Goal: Transaction & Acquisition: Purchase product/service

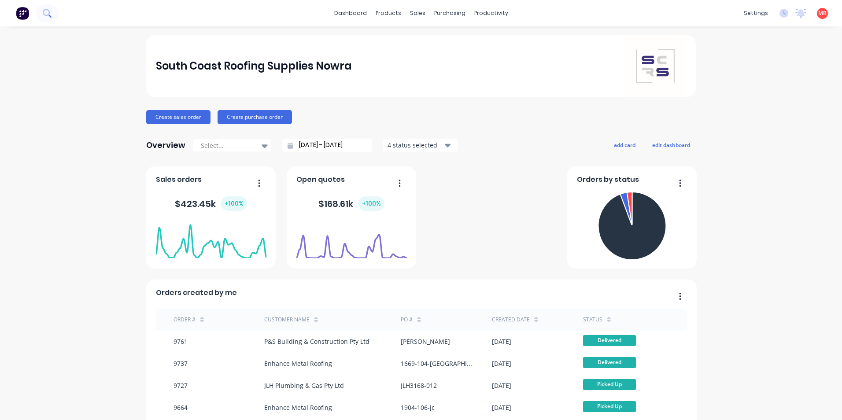
click at [48, 11] on icon at bounding box center [46, 12] width 7 height 7
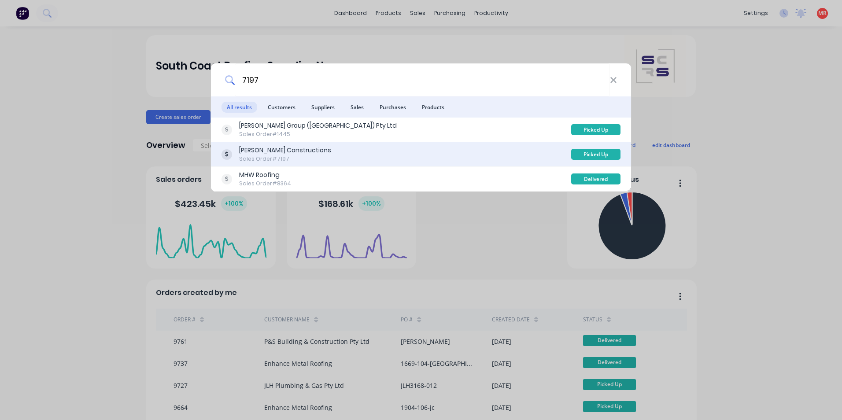
type input "7197"
click at [364, 153] on div "[PERSON_NAME] Constructions Sales Order #7197" at bounding box center [397, 154] width 350 height 17
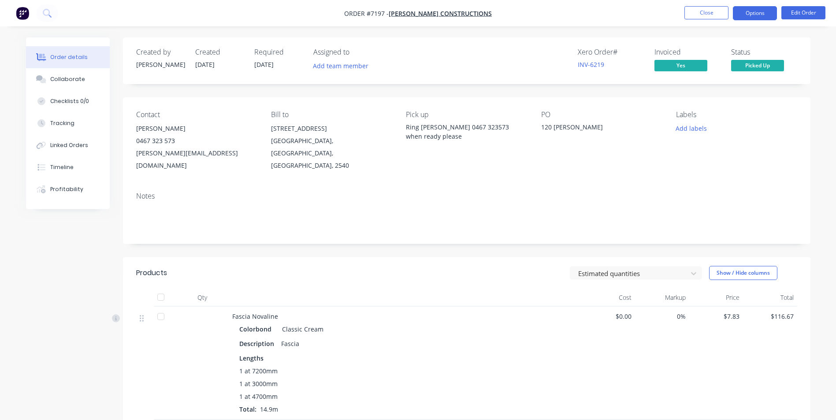
click at [742, 15] on button "Options" at bounding box center [755, 13] width 44 height 14
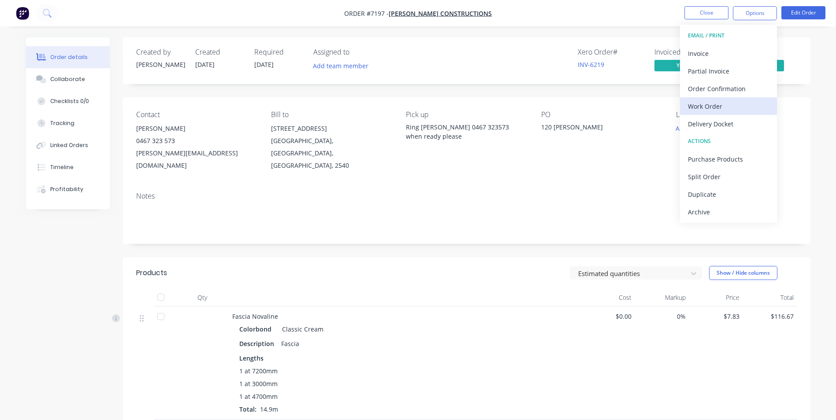
click at [727, 104] on div "Work Order" at bounding box center [728, 106] width 81 height 13
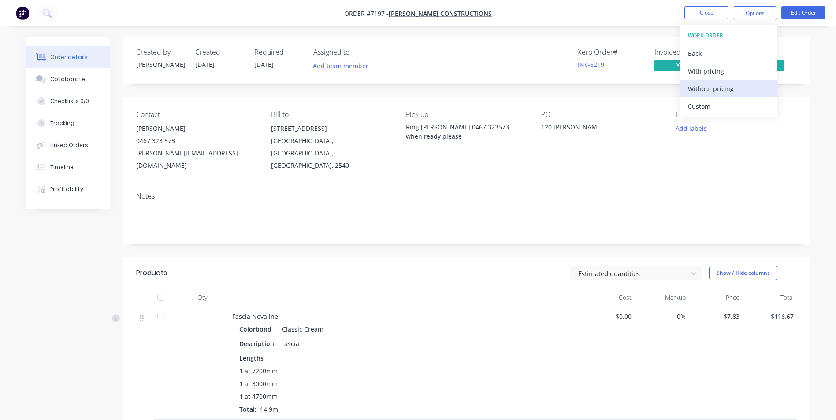
click at [726, 95] on button "Without pricing" at bounding box center [728, 89] width 97 height 18
click at [52, 16] on button at bounding box center [47, 13] width 22 height 18
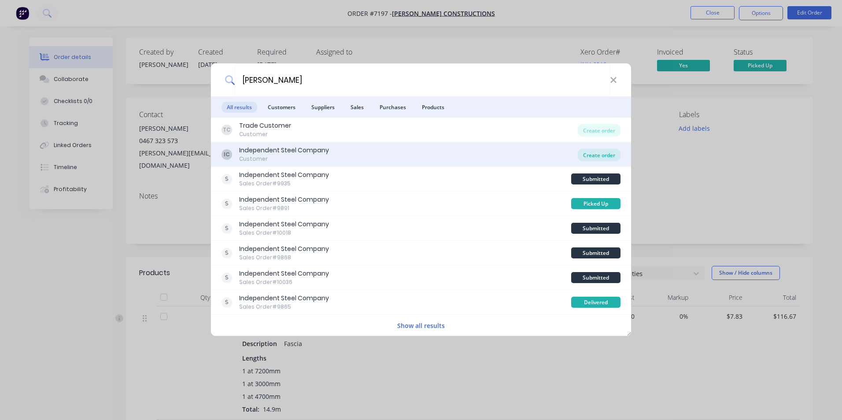
type input "[PERSON_NAME]"
click at [598, 156] on div "Create order" at bounding box center [599, 155] width 43 height 12
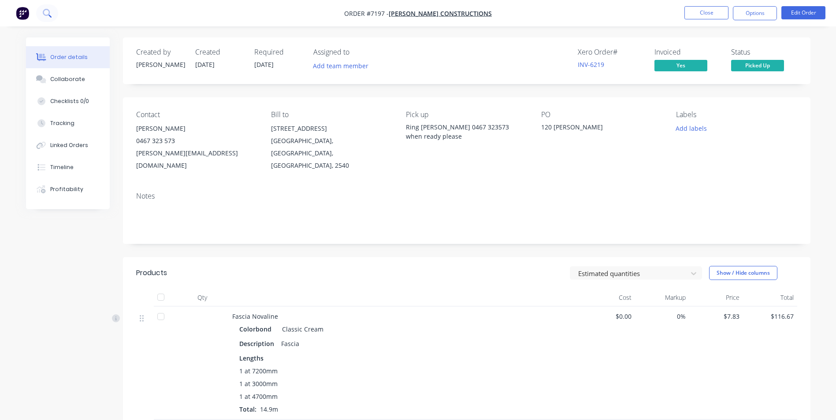
click at [44, 15] on icon at bounding box center [47, 13] width 8 height 8
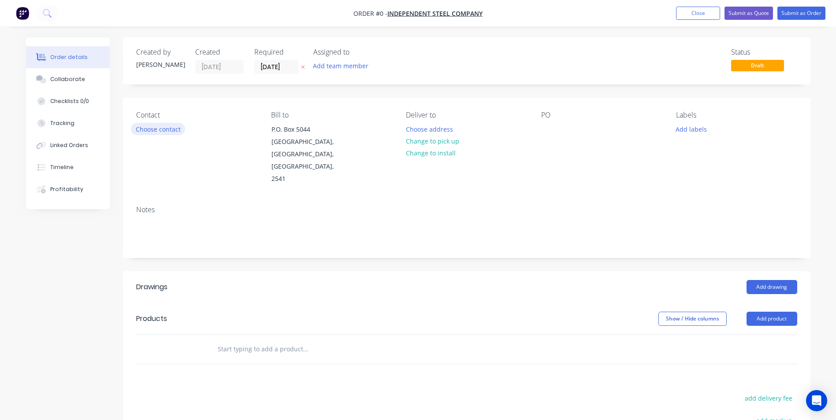
click at [168, 130] on button "Choose contact" at bounding box center [158, 129] width 54 height 12
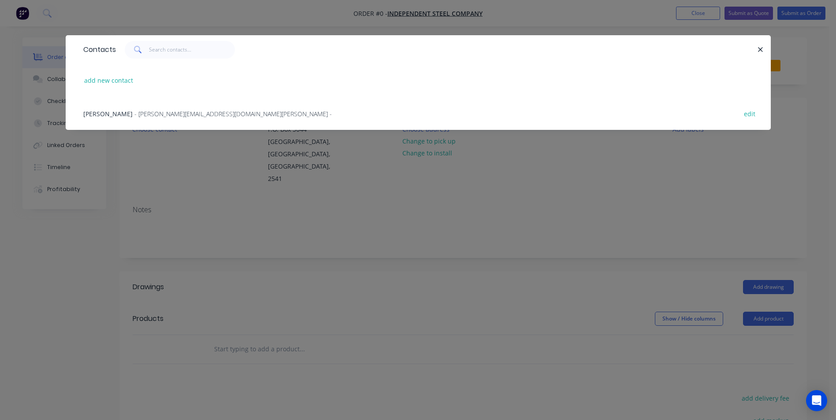
click at [134, 114] on span "- bruce@independentsteelcompany.com.au -" at bounding box center [232, 114] width 197 height 8
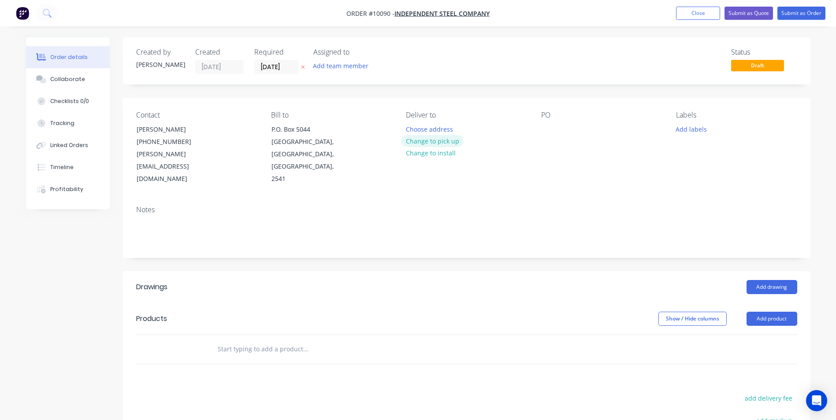
click at [445, 143] on button "Change to pick up" at bounding box center [432, 141] width 63 height 12
click at [445, 143] on button "Change to delivery" at bounding box center [433, 142] width 64 height 12
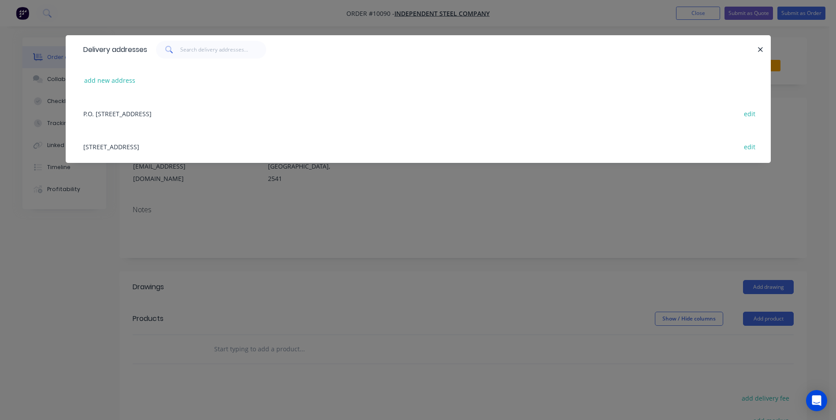
click at [130, 147] on div "12 Cumberland Avenue, South Nowra, New South Wales, Australia, 2541 edit" at bounding box center [418, 146] width 679 height 33
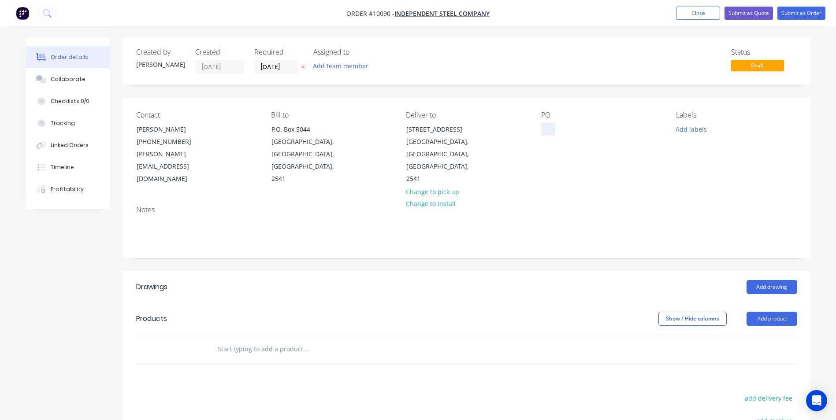
click at [541, 130] on div at bounding box center [548, 129] width 14 height 13
click at [270, 341] on input "text" at bounding box center [305, 350] width 176 height 18
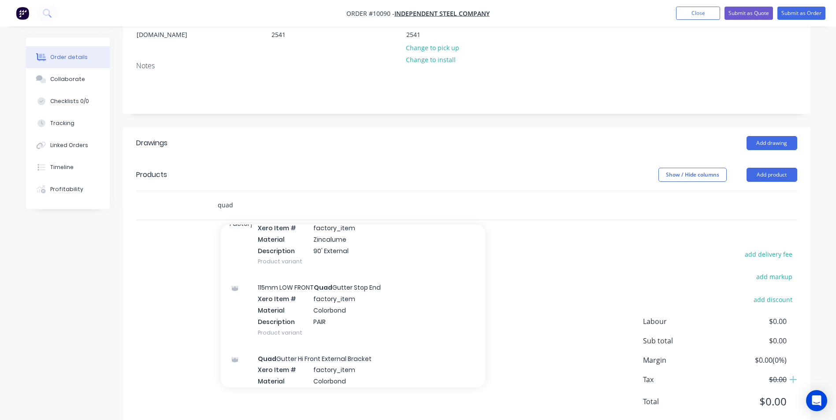
scroll to position [1278, 0]
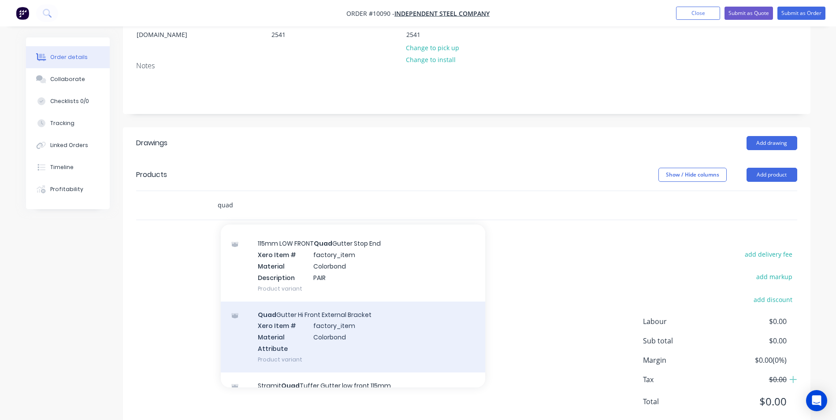
type input "quad"
click at [347, 310] on div "Quad Gutter Hi Front External Bracket Xero Item # factory_item Material Colorbo…" at bounding box center [353, 337] width 264 height 71
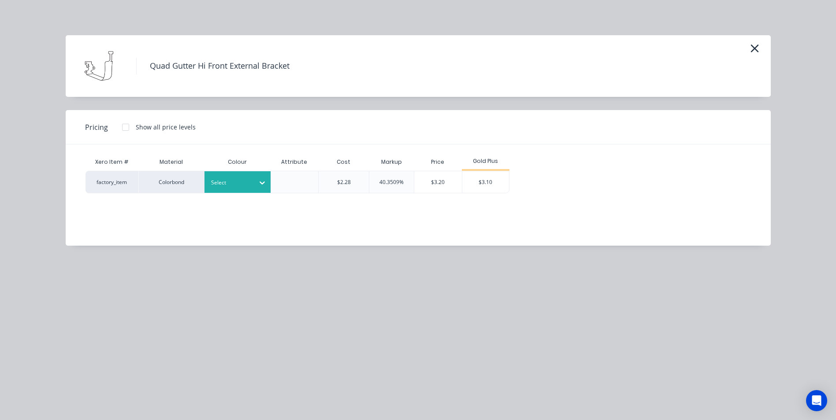
click at [241, 181] on div at bounding box center [231, 183] width 40 height 10
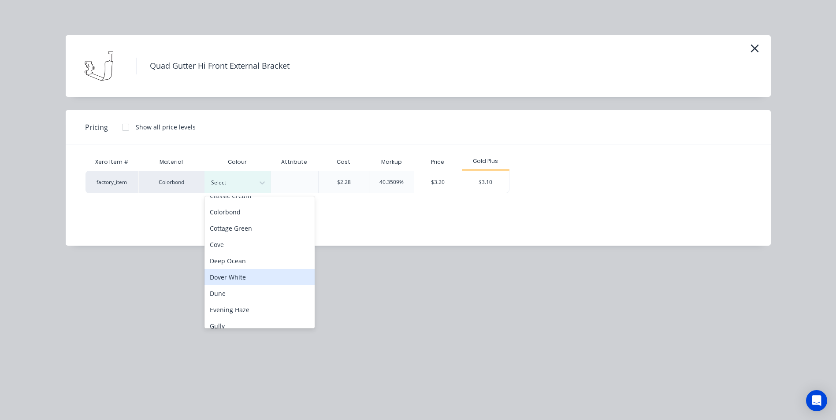
scroll to position [132, 0]
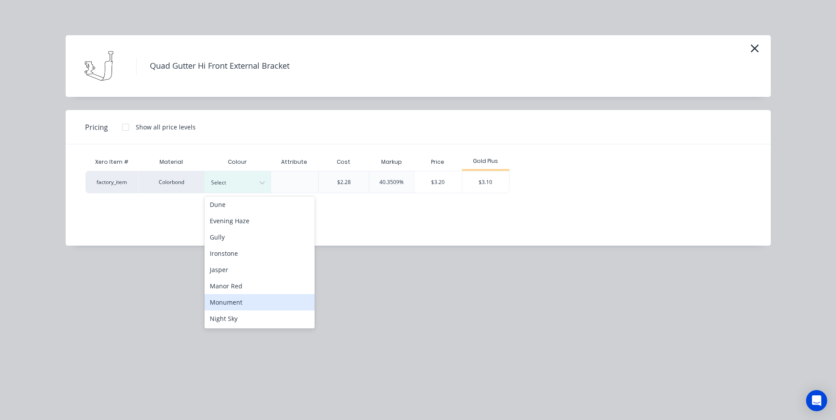
click at [259, 301] on div "Monument" at bounding box center [259, 302] width 110 height 16
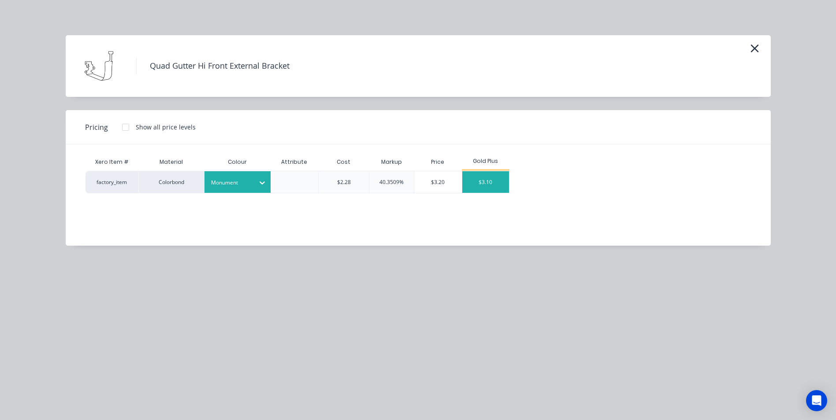
click at [491, 184] on div "$3.10" at bounding box center [485, 182] width 47 height 22
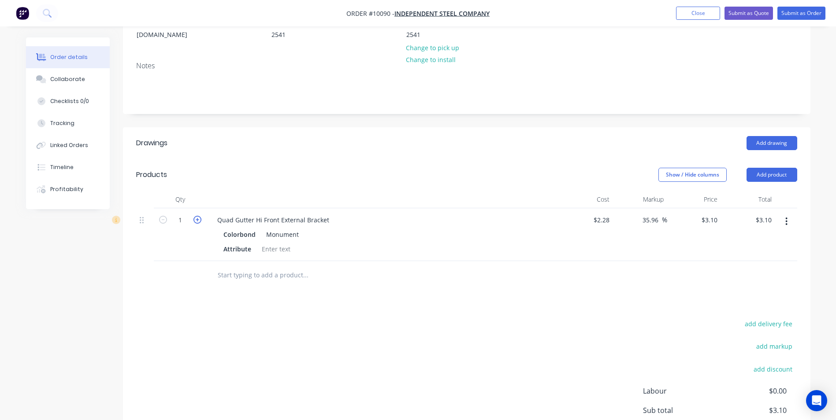
click at [195, 216] on icon "button" at bounding box center [197, 220] width 8 height 8
type input "2"
type input "$6.20"
click at [195, 216] on icon "button" at bounding box center [197, 220] width 8 height 8
type input "3"
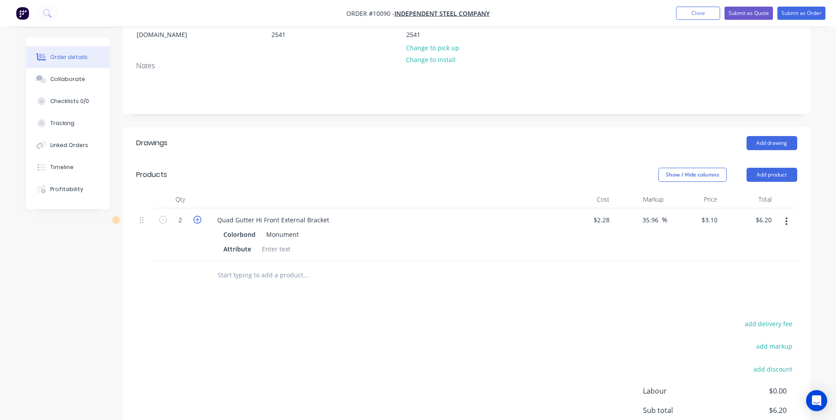
type input "$9.30"
click at [195, 216] on icon "button" at bounding box center [197, 220] width 8 height 8
type input "4"
type input "$12.40"
click at [195, 216] on icon "button" at bounding box center [197, 220] width 8 height 8
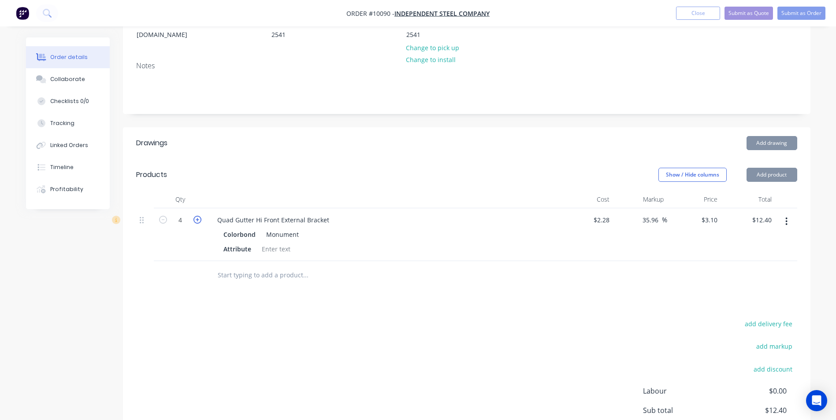
type input "5"
type input "$15.50"
click at [195, 216] on icon "button" at bounding box center [197, 220] width 8 height 8
type input "6"
type input "$18.60"
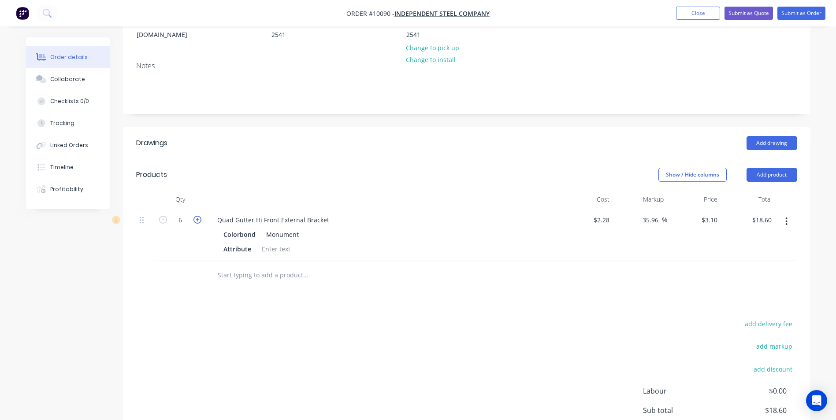
click at [195, 216] on icon "button" at bounding box center [197, 220] width 8 height 8
type input "7"
type input "$21.70"
click at [195, 216] on icon "button" at bounding box center [197, 220] width 8 height 8
type input "8"
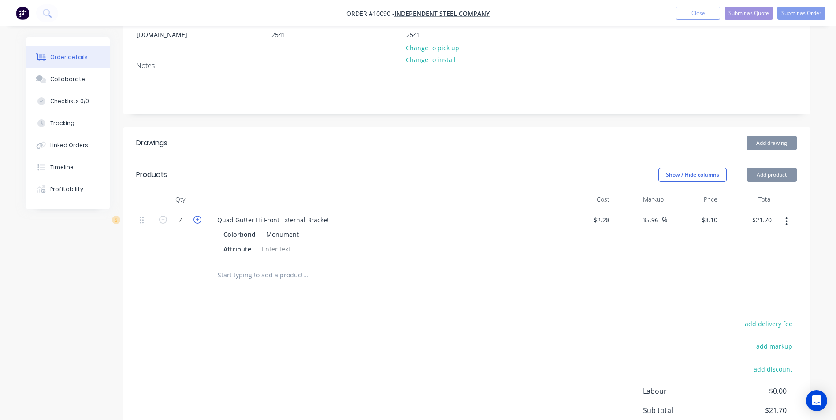
type input "$24.80"
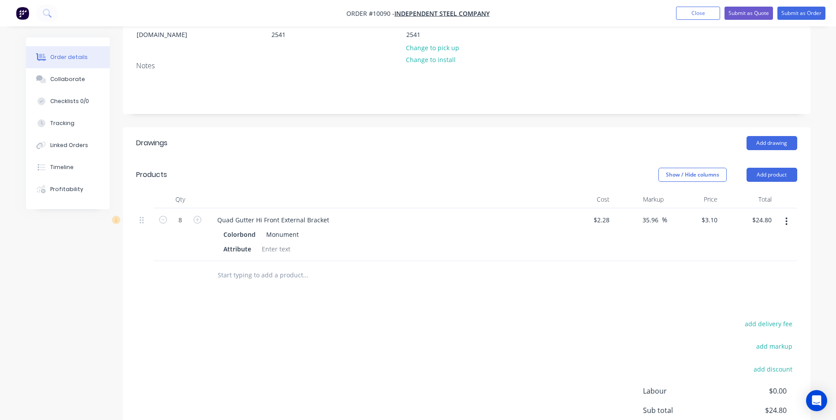
click at [240, 267] on input "text" at bounding box center [305, 276] width 176 height 18
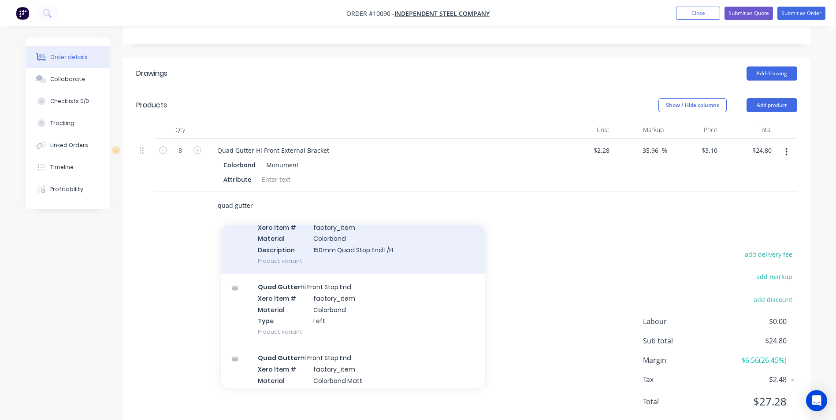
scroll to position [2600, 0]
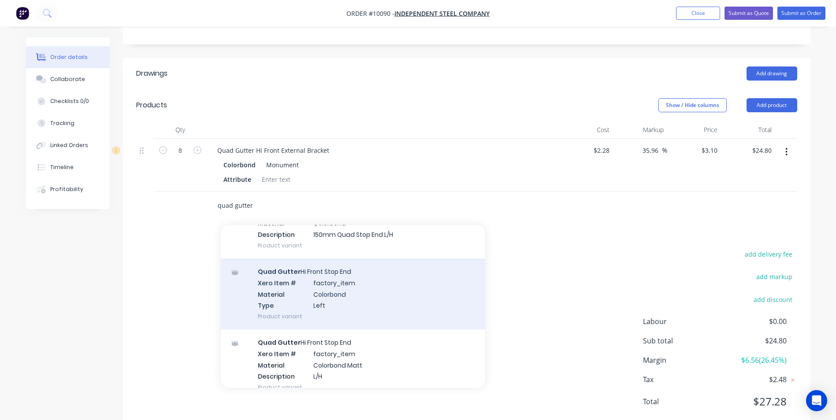
type input "quad gutter"
click at [384, 266] on div "Quad Gutter Hi Front Stop End Xero Item # factory_item Material Colorbond Type …" at bounding box center [353, 294] width 264 height 71
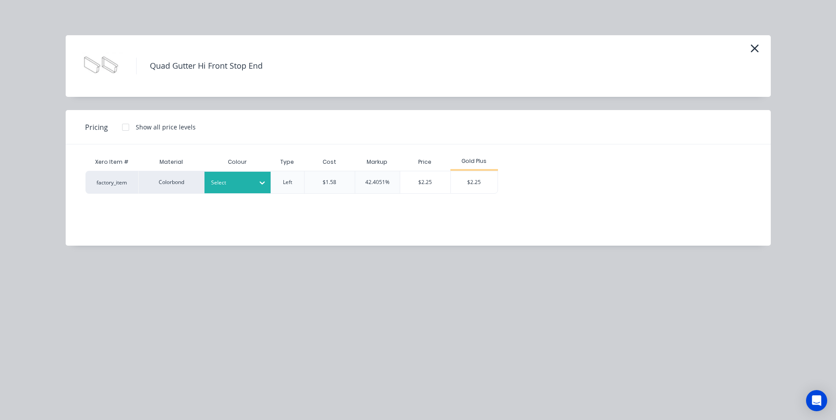
click at [216, 184] on div at bounding box center [231, 183] width 40 height 10
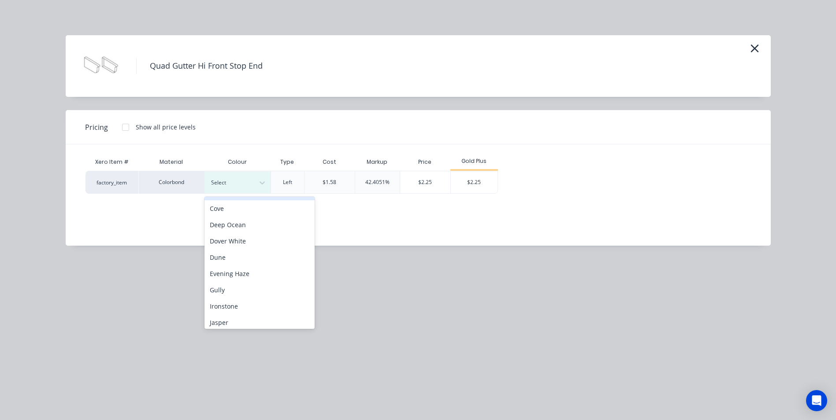
scroll to position [220, 0]
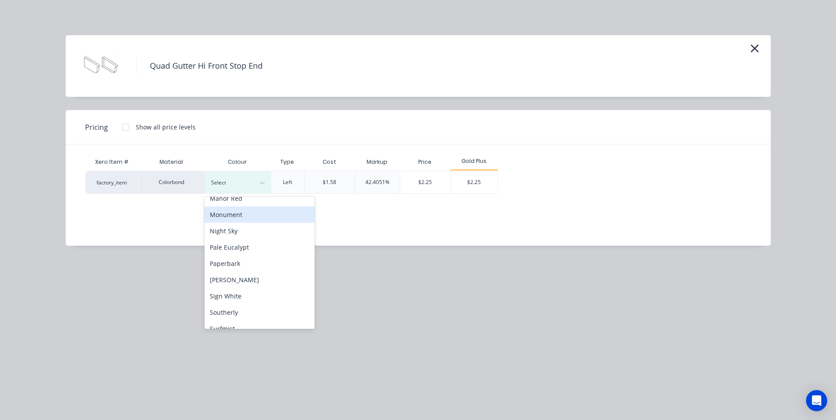
click at [239, 219] on div "Monument" at bounding box center [259, 215] width 110 height 16
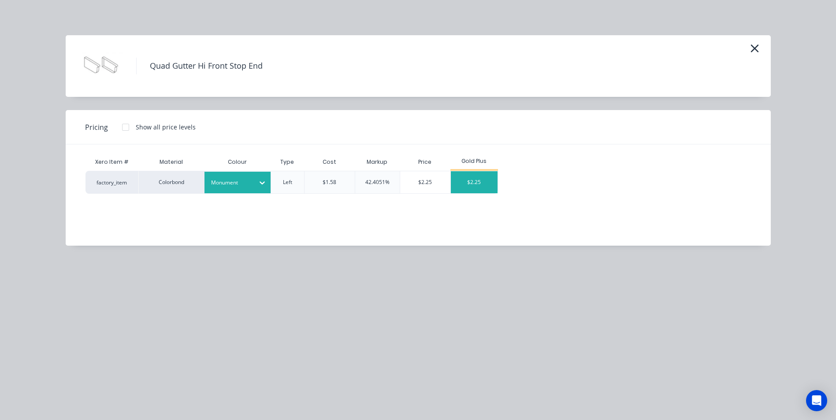
click at [470, 187] on div "$2.25" at bounding box center [474, 182] width 47 height 22
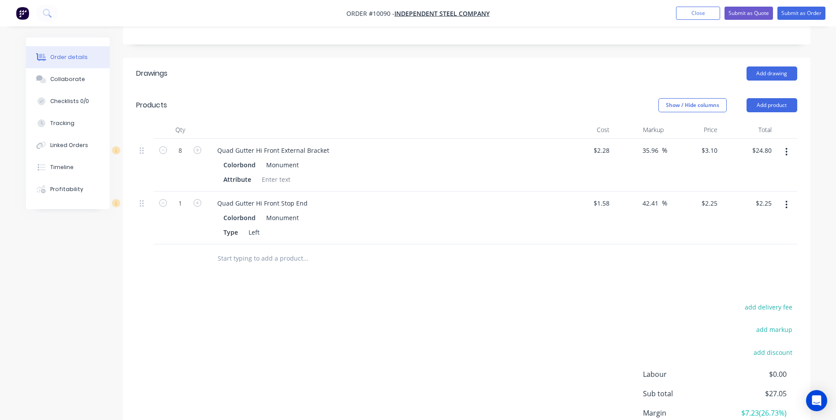
click at [785, 197] on button "button" at bounding box center [786, 205] width 21 height 16
click at [735, 239] on div "Duplicate" at bounding box center [755, 245] width 68 height 13
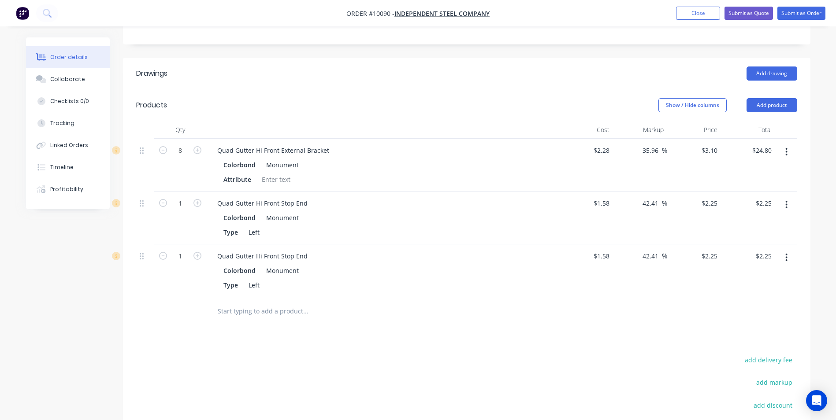
click at [790, 245] on div at bounding box center [786, 271] width 22 height 53
click at [786, 253] on icon "button" at bounding box center [786, 258] width 2 height 10
click at [733, 275] on div "Edit" at bounding box center [755, 281] width 68 height 13
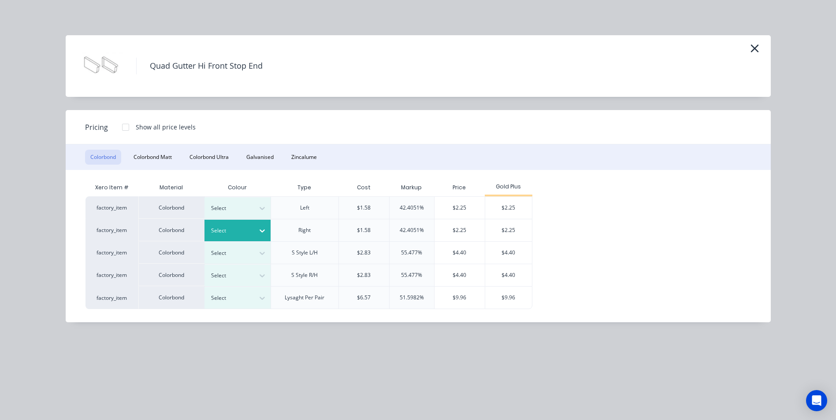
click at [258, 232] on icon at bounding box center [262, 230] width 9 height 9
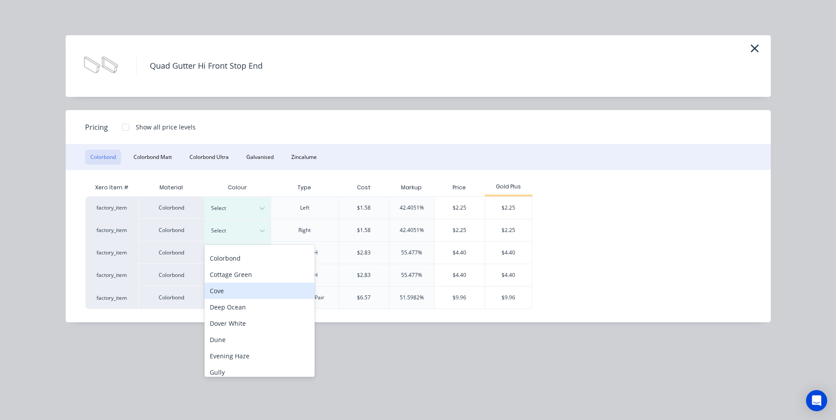
scroll to position [176, 0]
click at [266, 304] on div "Monument" at bounding box center [259, 307] width 110 height 16
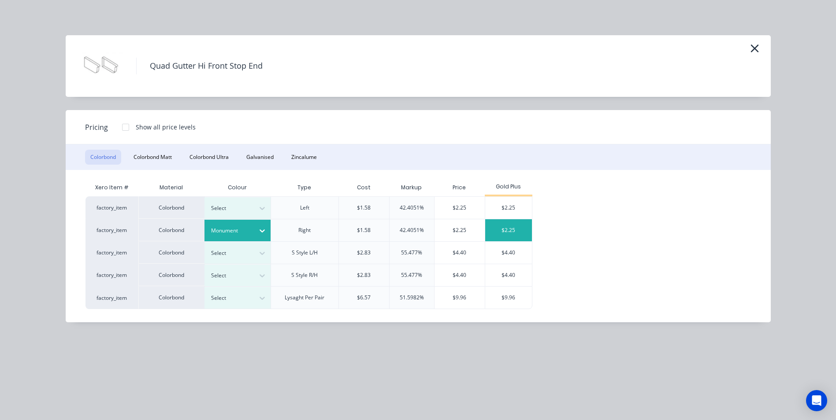
click at [516, 226] on div "$2.25" at bounding box center [508, 230] width 47 height 22
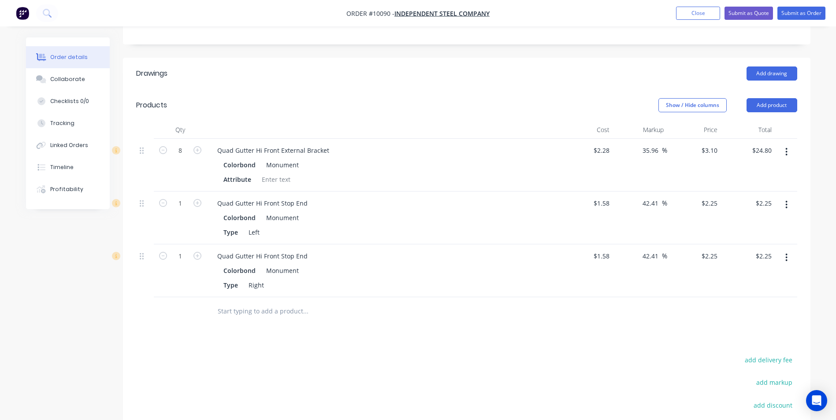
click at [292, 303] on input "text" at bounding box center [305, 312] width 176 height 18
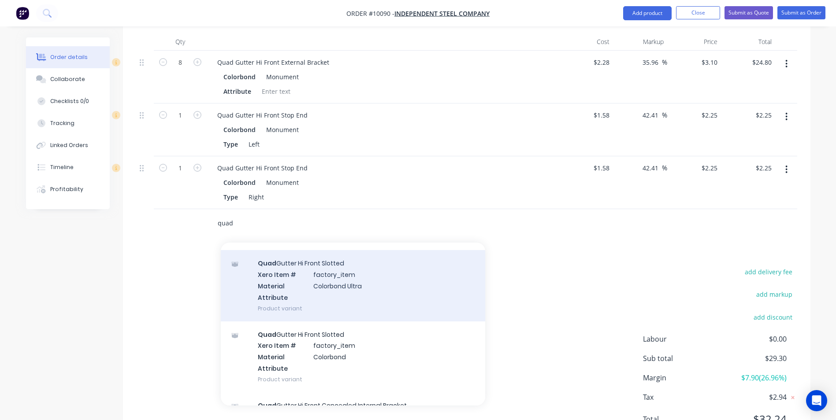
scroll to position [2776, 0]
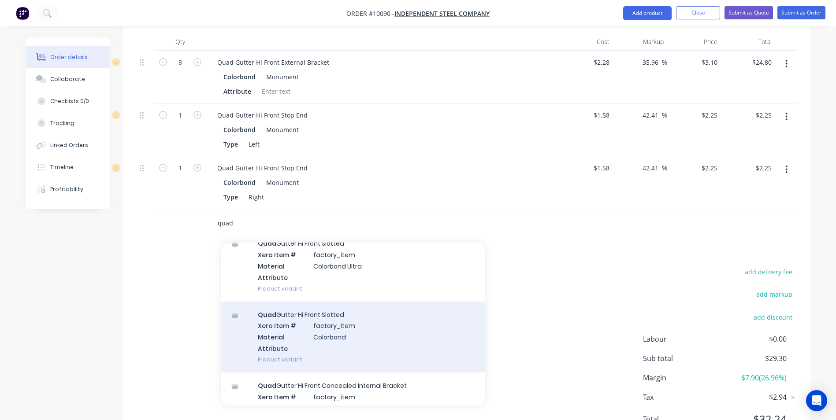
type input "quad"
click at [364, 307] on div "Quad Gutter Hi Front Slotted Xero Item # factory_item Material Colorbond Attrib…" at bounding box center [353, 337] width 264 height 71
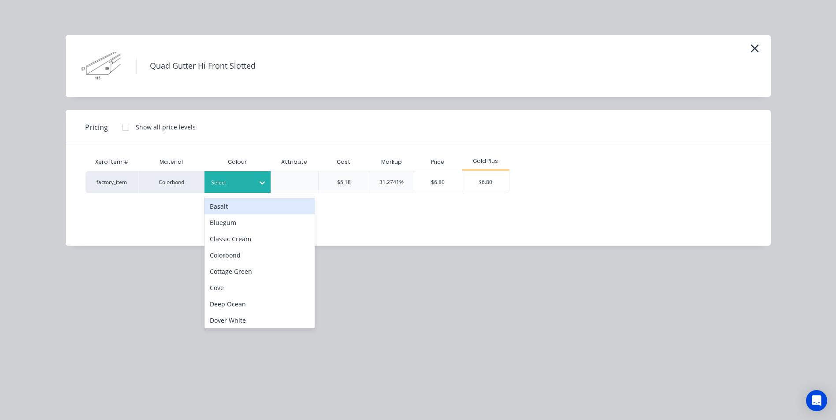
click at [222, 181] on div at bounding box center [231, 183] width 40 height 10
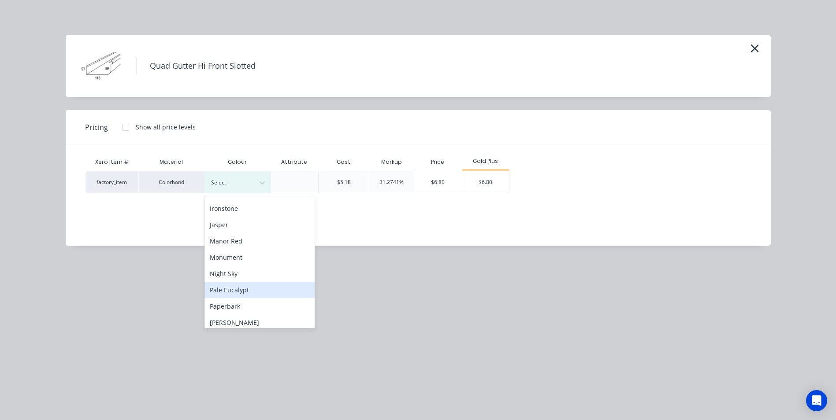
scroll to position [176, 0]
click at [252, 262] on div "Monument" at bounding box center [259, 258] width 110 height 16
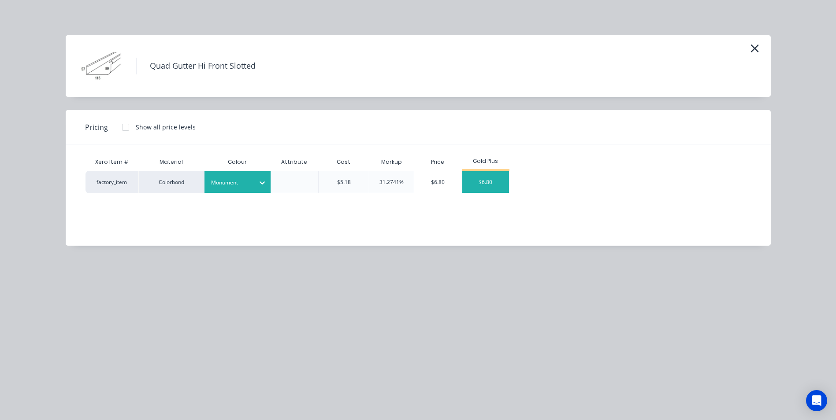
click at [496, 178] on div "$6.80" at bounding box center [485, 182] width 47 height 22
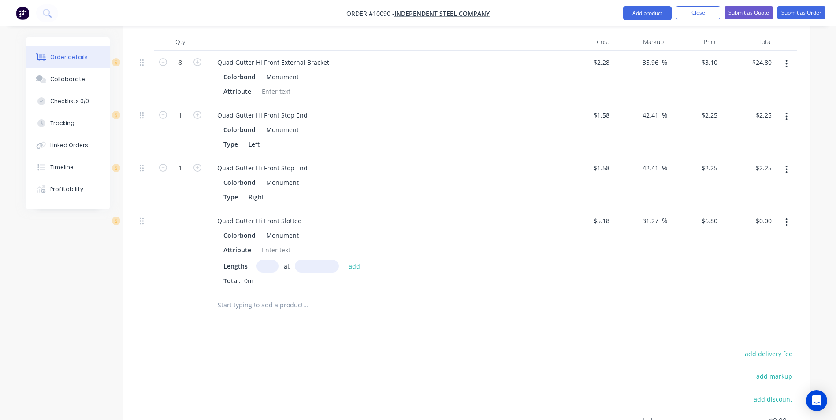
click at [261, 260] on input "text" at bounding box center [267, 266] width 22 height 13
type input "4"
type input "6"
type input "2"
type input "6"
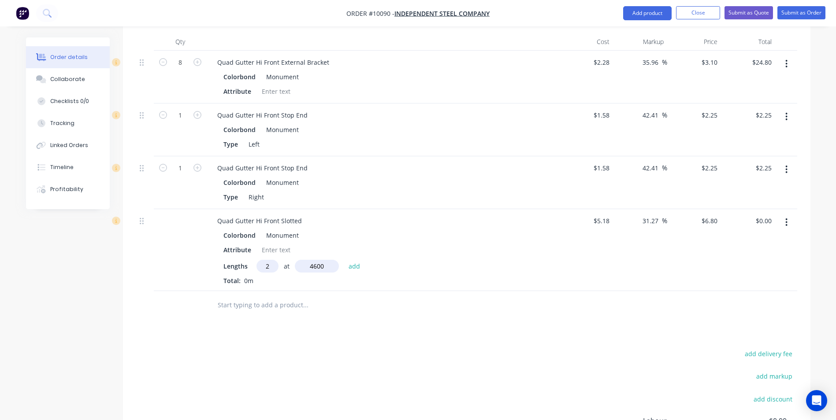
type input "4600"
click at [344, 260] on button "add" at bounding box center [354, 266] width 21 height 12
type input "$62.56"
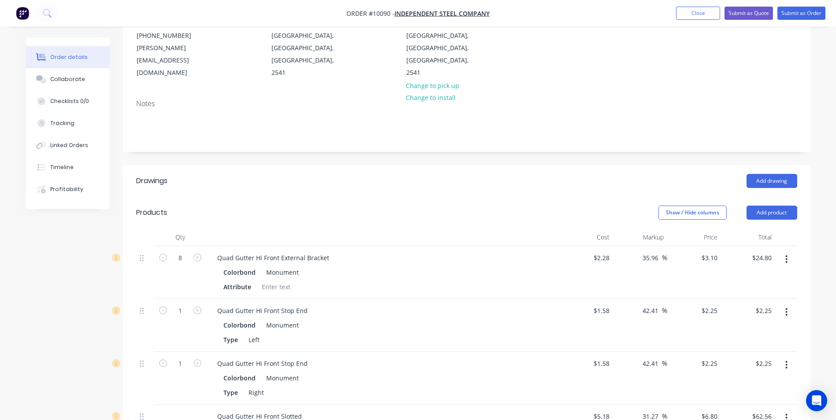
scroll to position [0, 0]
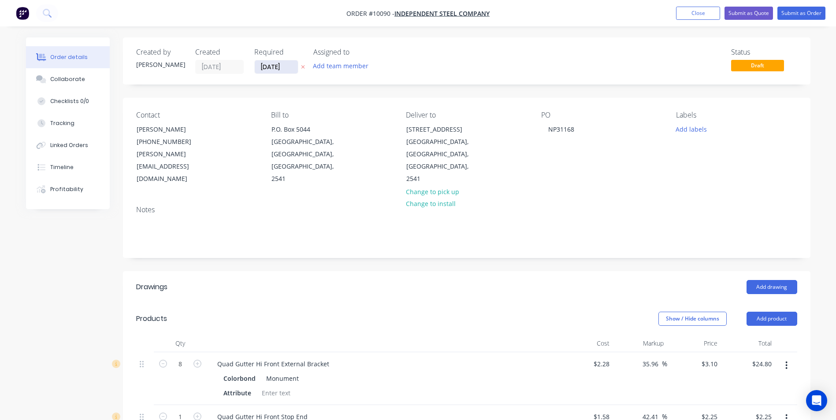
click at [267, 66] on input "10/10/25" at bounding box center [276, 66] width 43 height 13
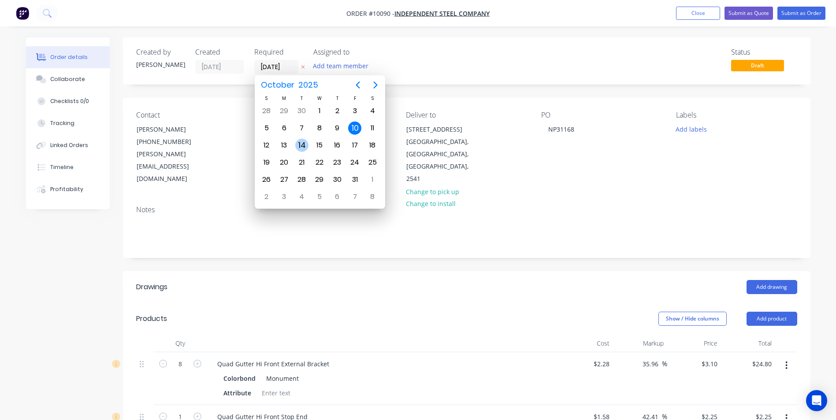
click at [297, 141] on div "14" at bounding box center [301, 145] width 13 height 13
type input "14/10/25"
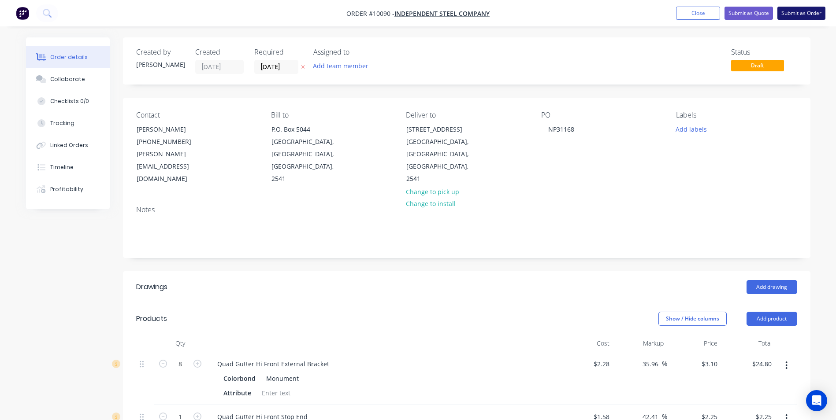
click at [778, 10] on button "Submit as Order" at bounding box center [801, 13] width 48 height 13
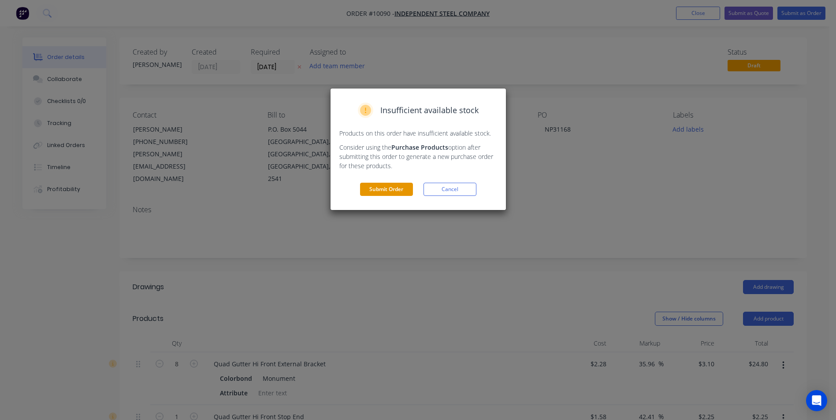
click at [386, 193] on button "Submit Order" at bounding box center [386, 189] width 53 height 13
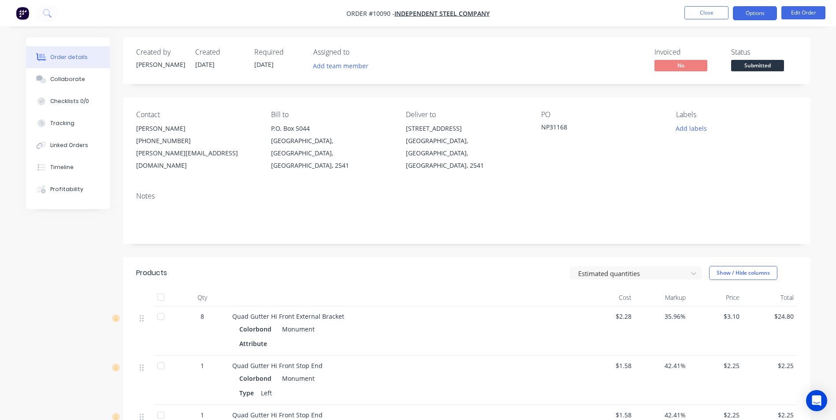
click at [762, 18] on button "Options" at bounding box center [755, 13] width 44 height 14
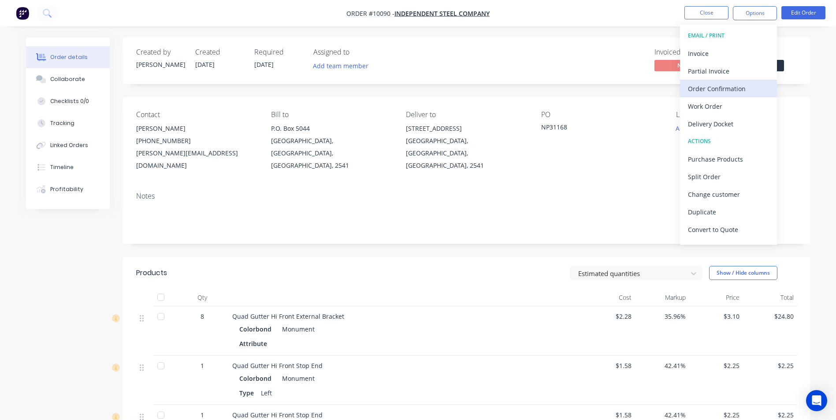
click at [718, 87] on div "Order Confirmation" at bounding box center [728, 88] width 81 height 13
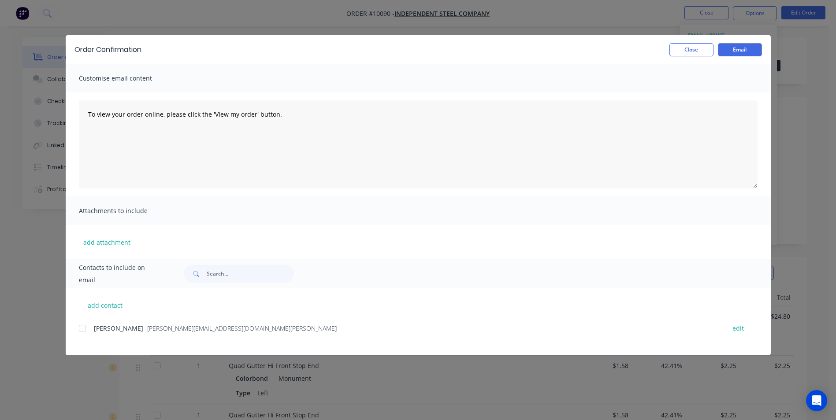
click at [80, 328] on div at bounding box center [83, 329] width 18 height 18
drag, startPoint x: 731, startPoint y: 46, endPoint x: 696, endPoint y: 52, distance: 35.2
click at [731, 46] on button "Email" at bounding box center [740, 49] width 44 height 13
click at [718, 48] on button "Email" at bounding box center [740, 49] width 44 height 13
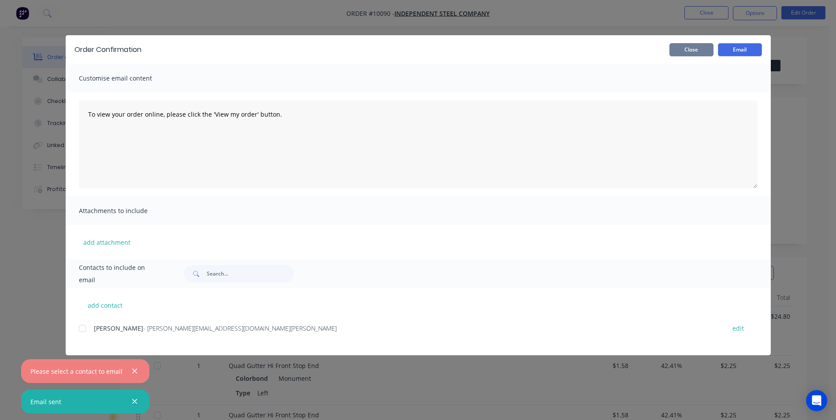
click at [706, 48] on button "Close" at bounding box center [691, 49] width 44 height 13
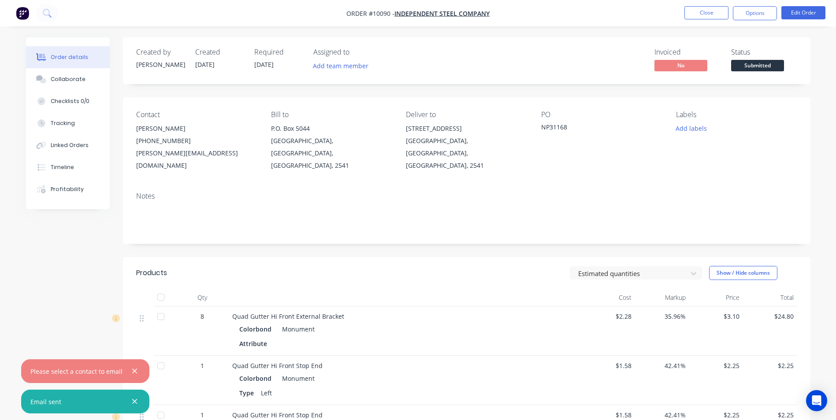
click at [747, 21] on nav "Order #10090 - Independent Steel Company Close Options Edit Order" at bounding box center [418, 13] width 836 height 26
click at [749, 17] on button "Options" at bounding box center [755, 13] width 44 height 14
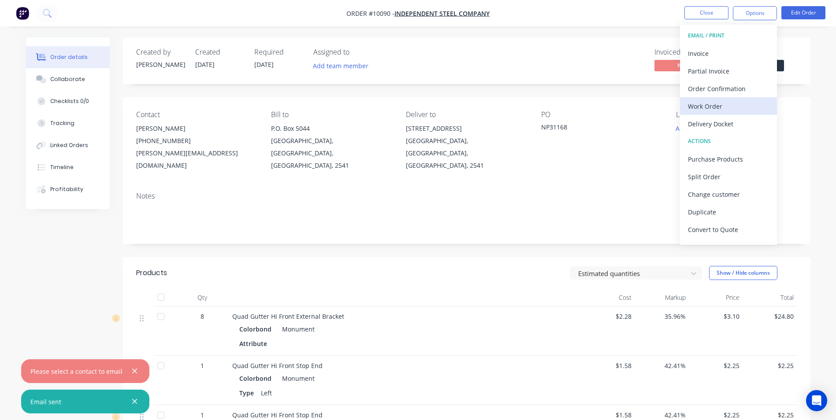
click at [733, 106] on div "Work Order" at bounding box center [728, 106] width 81 height 13
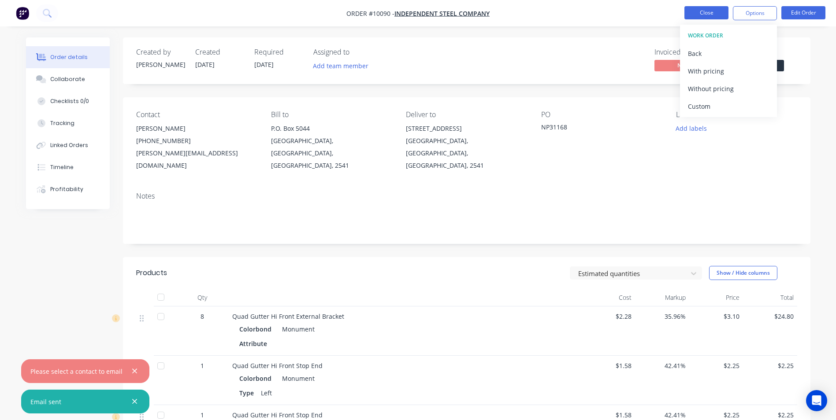
click at [714, 17] on button "Close" at bounding box center [706, 12] width 44 height 13
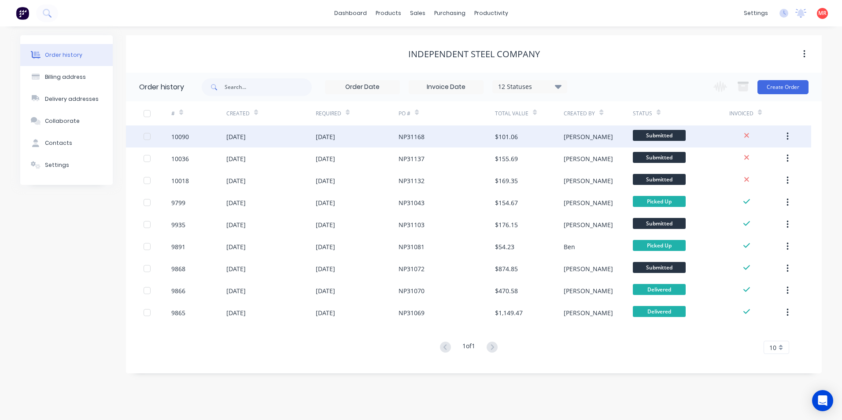
click at [490, 142] on div "NP31168" at bounding box center [447, 137] width 96 height 22
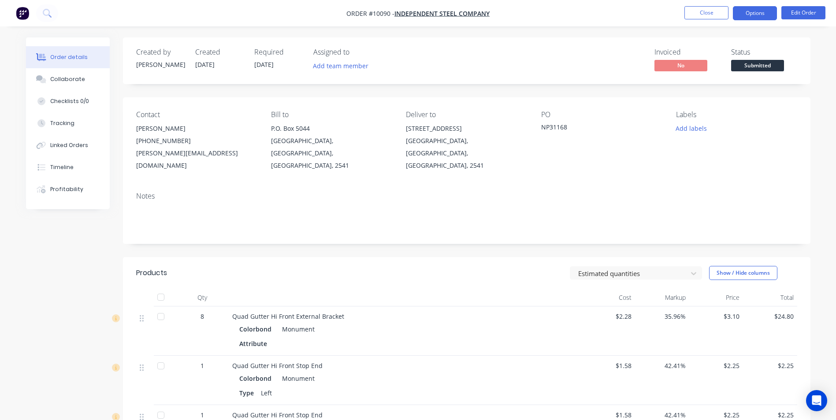
click at [754, 13] on button "Options" at bounding box center [755, 13] width 44 height 14
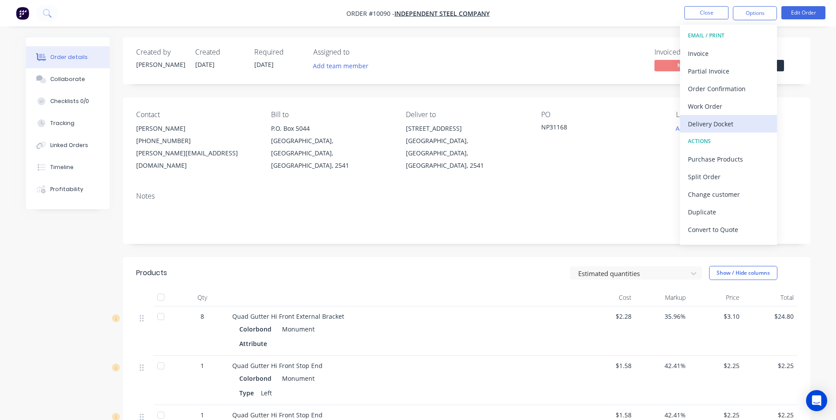
click at [725, 116] on button "Delivery Docket" at bounding box center [728, 124] width 97 height 18
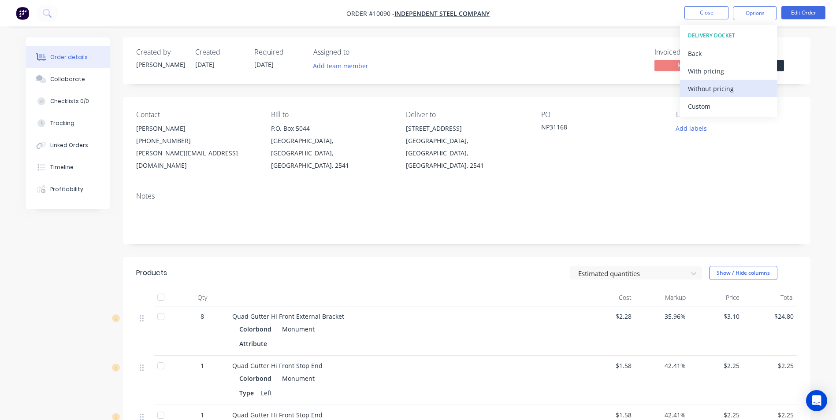
click at [724, 93] on div "Without pricing" at bounding box center [728, 88] width 81 height 13
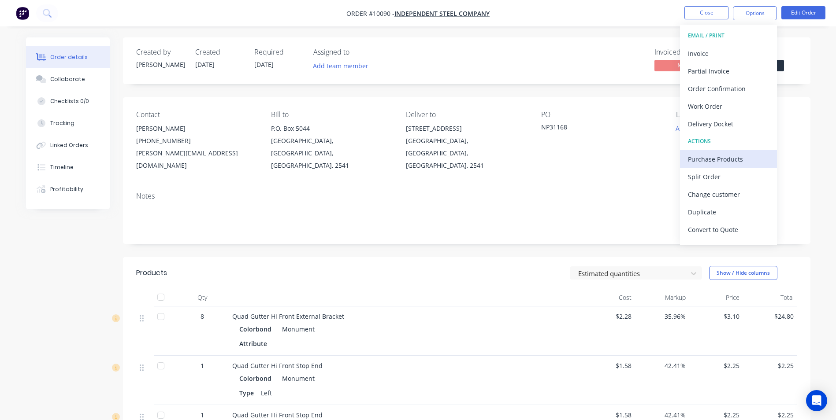
click at [715, 154] on div "Purchase Products" at bounding box center [728, 159] width 81 height 13
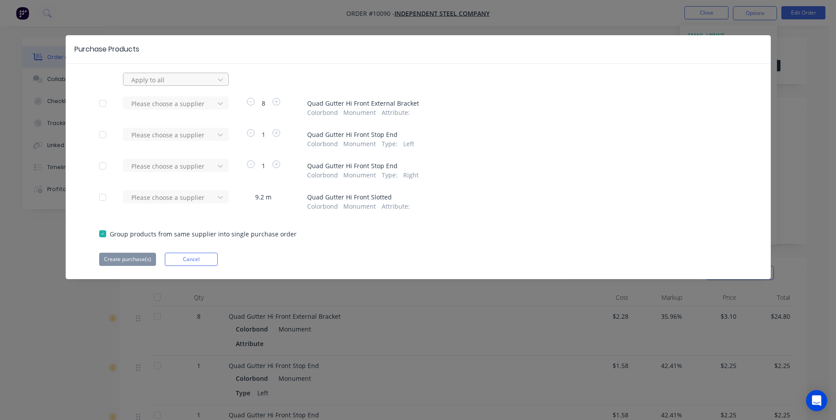
click at [186, 77] on div at bounding box center [169, 79] width 79 height 11
type input "apex"
click at [197, 94] on div "Apex Building Products" at bounding box center [176, 99] width 106 height 16
click at [139, 260] on button "Create purchase(s)" at bounding box center [127, 259] width 57 height 13
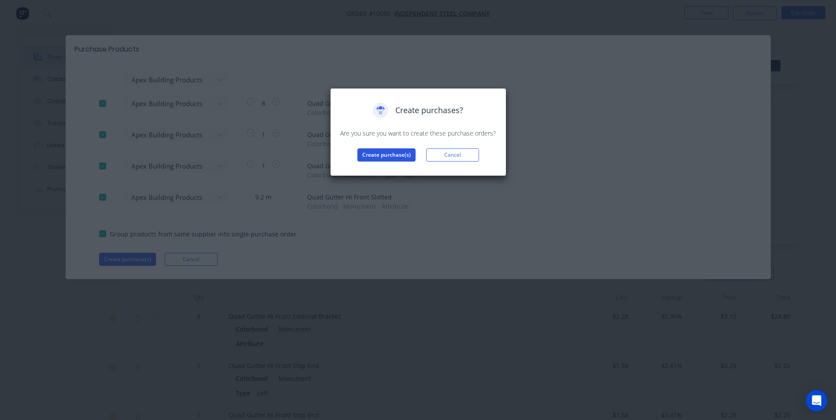
click at [397, 156] on button "Create purchase(s)" at bounding box center [386, 154] width 58 height 13
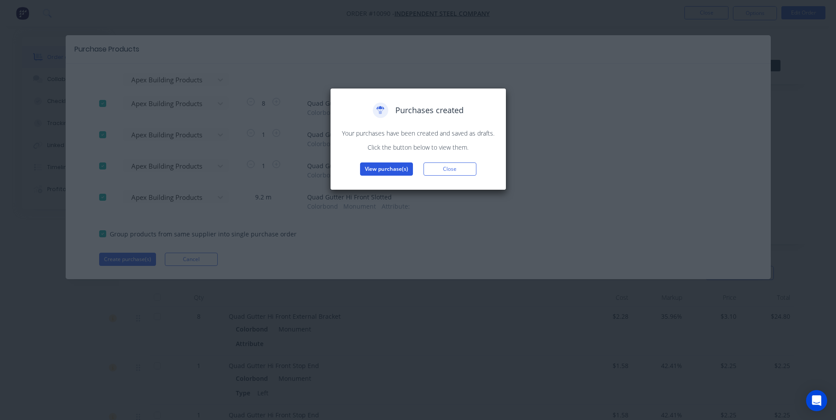
click at [382, 167] on button "View purchase(s)" at bounding box center [386, 169] width 53 height 13
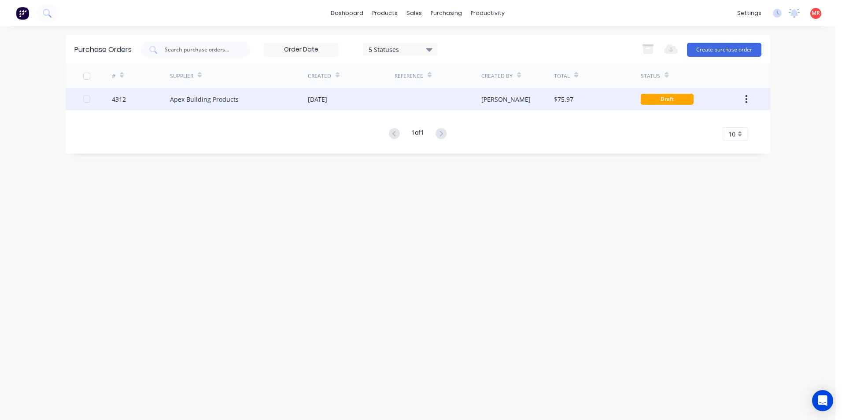
click at [216, 99] on div "Apex Building Products" at bounding box center [204, 99] width 69 height 9
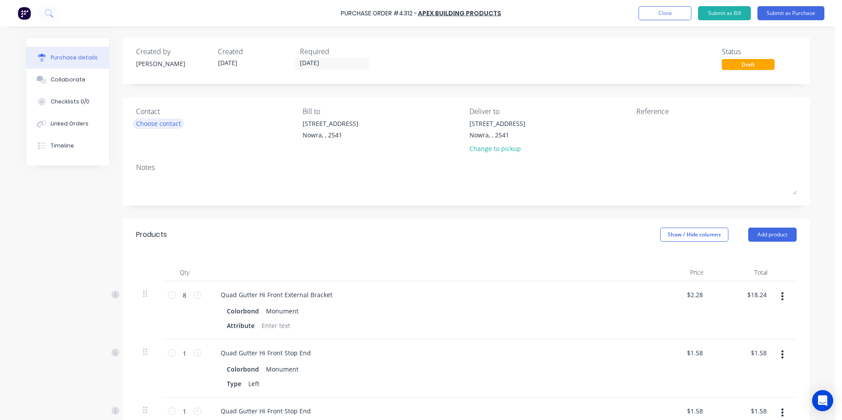
click at [153, 126] on div "Choose contact" at bounding box center [158, 123] width 45 height 9
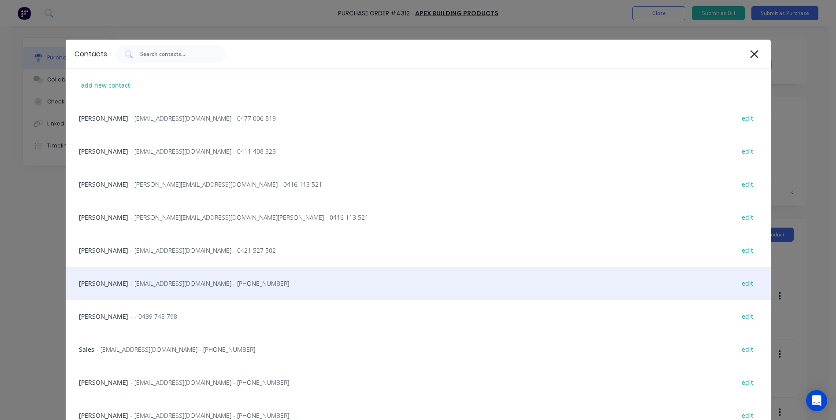
click at [129, 275] on div "Matt - info@SCRS.net.au - (02) 4411 1090 edit" at bounding box center [418, 283] width 705 height 33
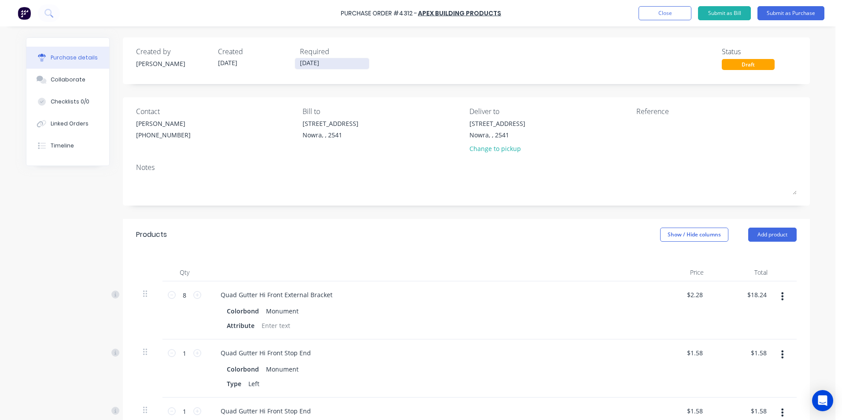
click at [308, 63] on input "10/10/25" at bounding box center [332, 63] width 74 height 11
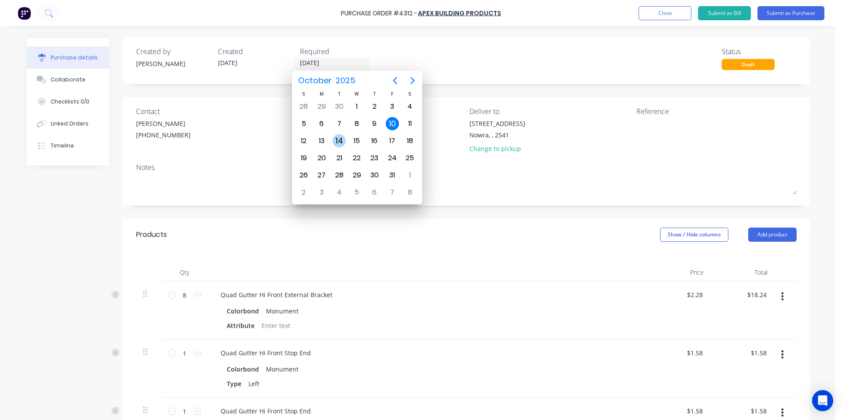
click at [338, 140] on div "14" at bounding box center [339, 140] width 13 height 13
type input "14/10/25"
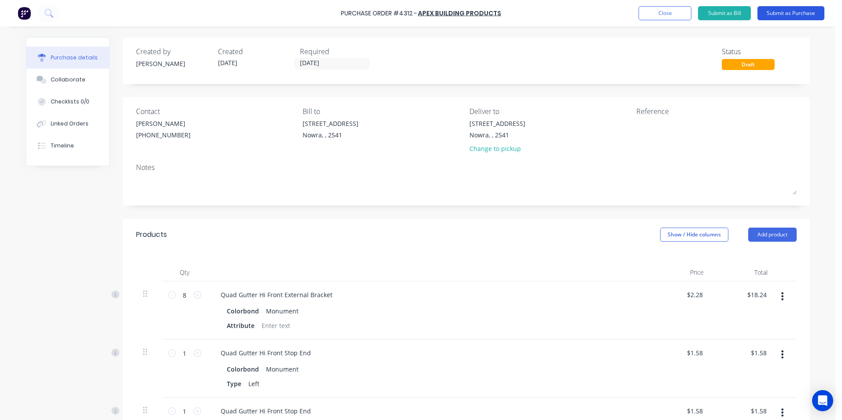
click at [777, 16] on button "Submit as Purchase" at bounding box center [791, 13] width 67 height 14
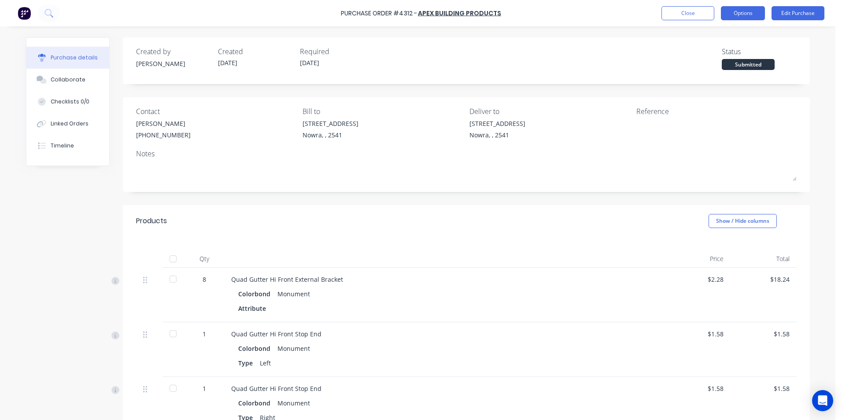
click at [731, 15] on button "Options" at bounding box center [743, 13] width 44 height 14
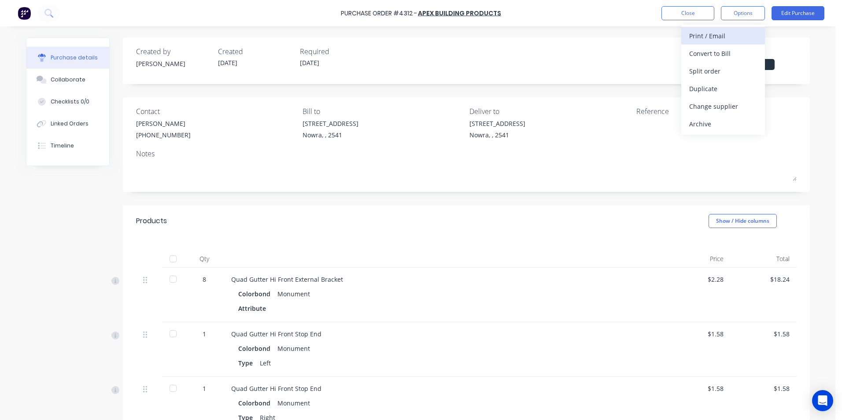
click at [714, 38] on div "Print / Email" at bounding box center [724, 36] width 68 height 13
click at [709, 69] on div "Without pricing" at bounding box center [724, 71] width 68 height 13
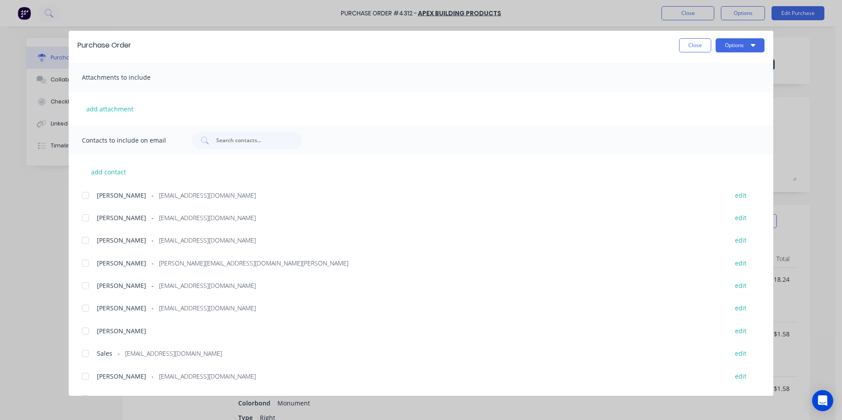
scroll to position [148, 0]
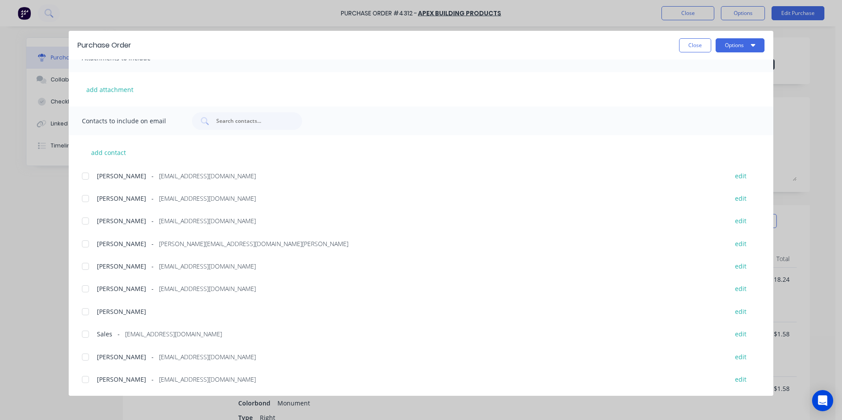
click at [94, 336] on div "Sales - salesnsw@apexsteel.com.au edit" at bounding box center [428, 334] width 692 height 12
click at [752, 48] on button "Options" at bounding box center [740, 45] width 49 height 14
click at [721, 100] on div "Email" at bounding box center [723, 102] width 68 height 13
click at [703, 43] on button "Close" at bounding box center [695, 45] width 32 height 14
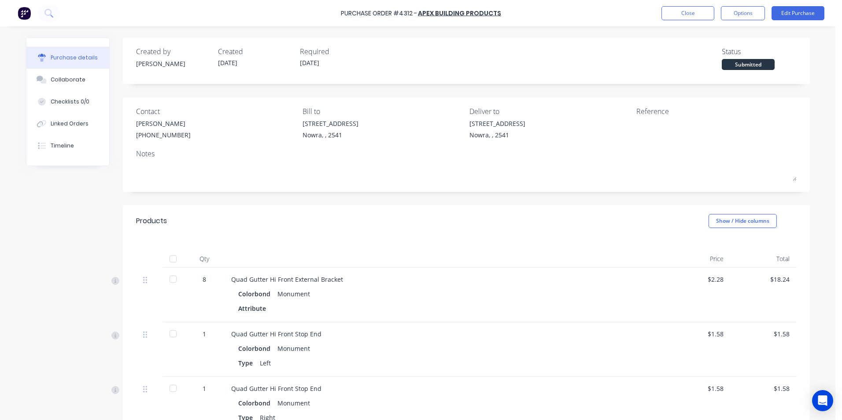
click at [26, 18] on img at bounding box center [24, 13] width 13 height 13
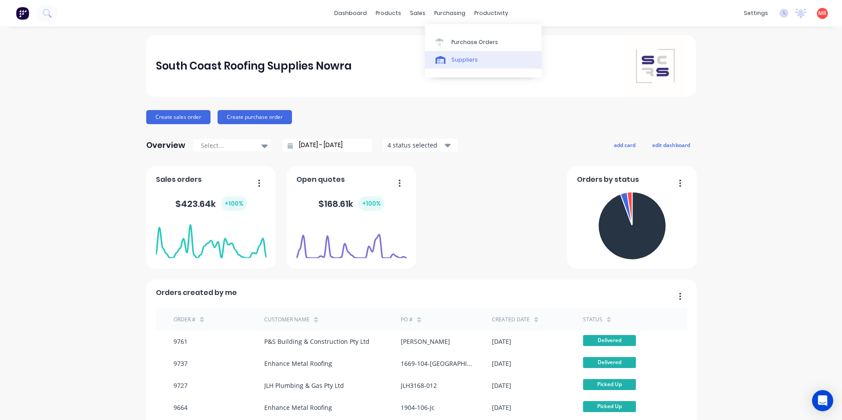
click at [454, 57] on div "Suppliers" at bounding box center [465, 60] width 26 height 8
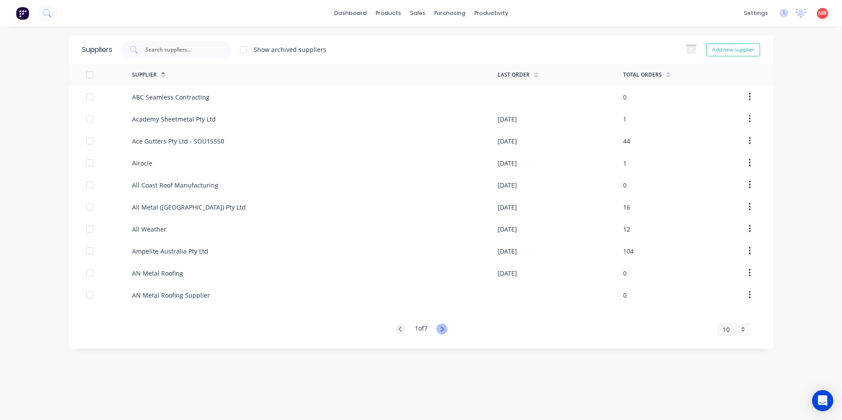
click at [444, 329] on icon at bounding box center [442, 329] width 11 height 11
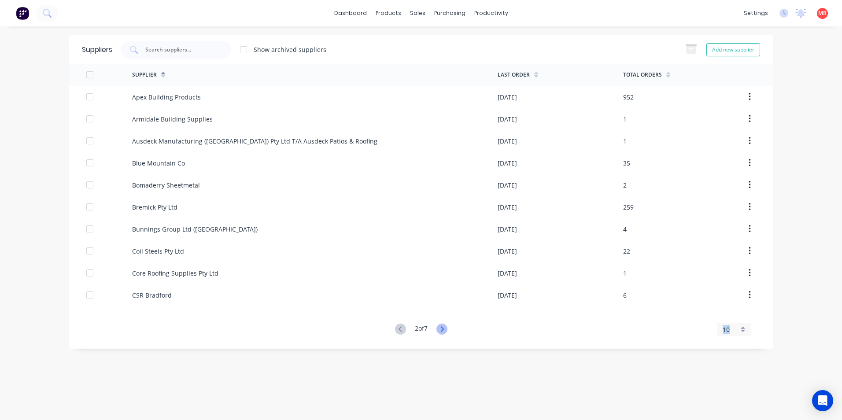
click at [444, 329] on icon at bounding box center [442, 329] width 11 height 11
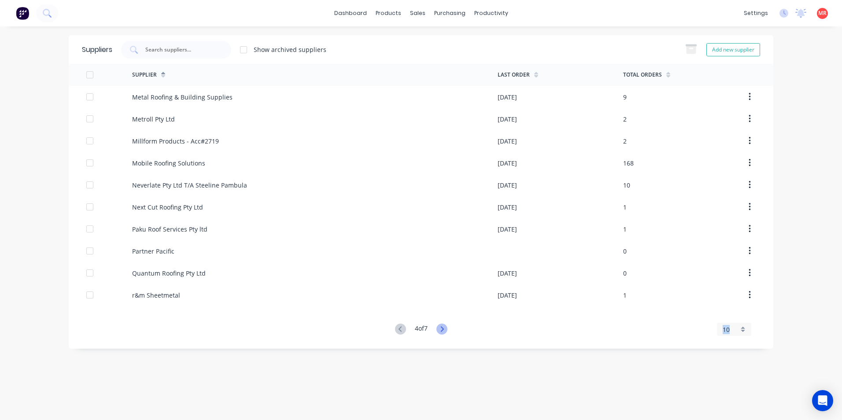
click at [444, 329] on icon at bounding box center [442, 329] width 11 height 11
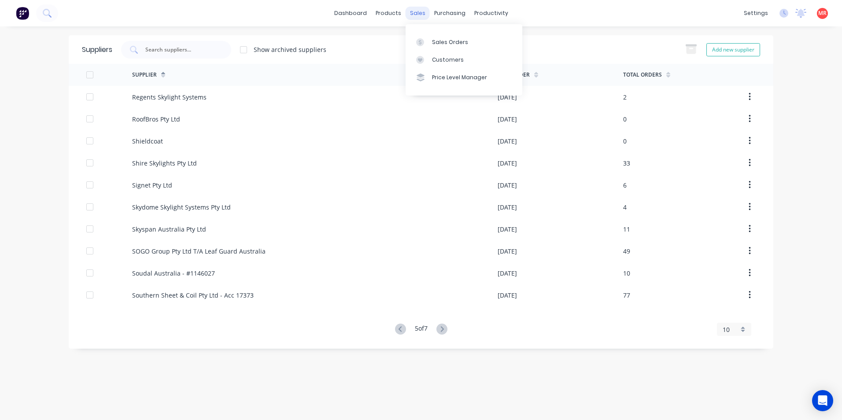
click at [416, 12] on div "sales" at bounding box center [418, 13] width 24 height 13
click at [438, 63] on div "Customers" at bounding box center [448, 60] width 32 height 8
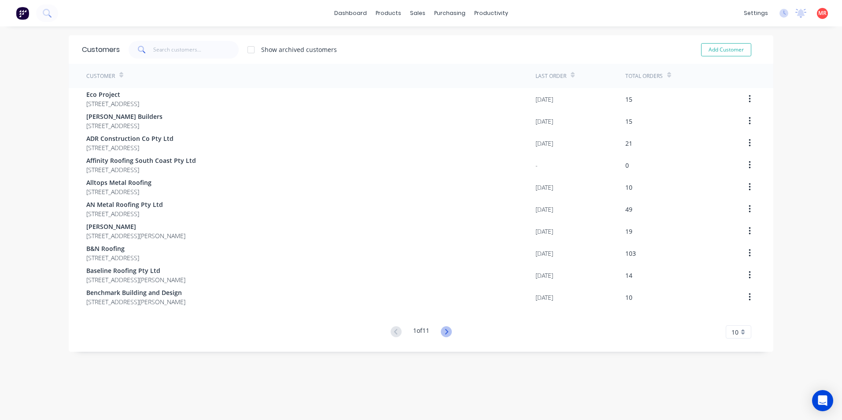
click at [441, 329] on icon at bounding box center [446, 332] width 11 height 11
click at [440, 329] on div "Customers Show archived customers Add Customer Customer Last Order Total Orders…" at bounding box center [421, 232] width 705 height 394
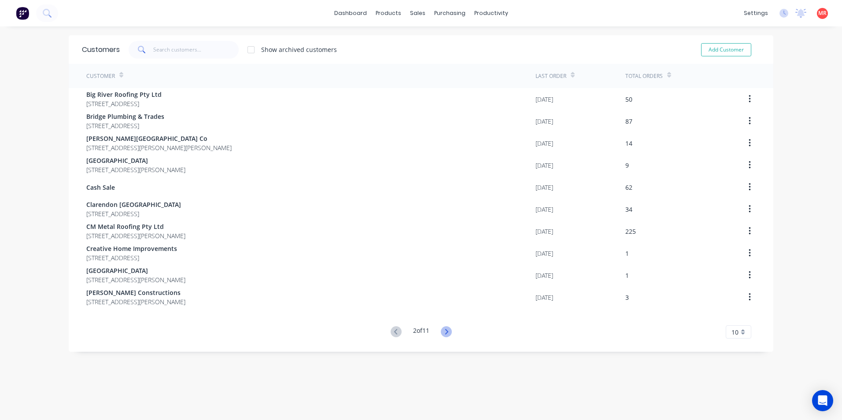
click at [441, 329] on icon at bounding box center [446, 332] width 11 height 11
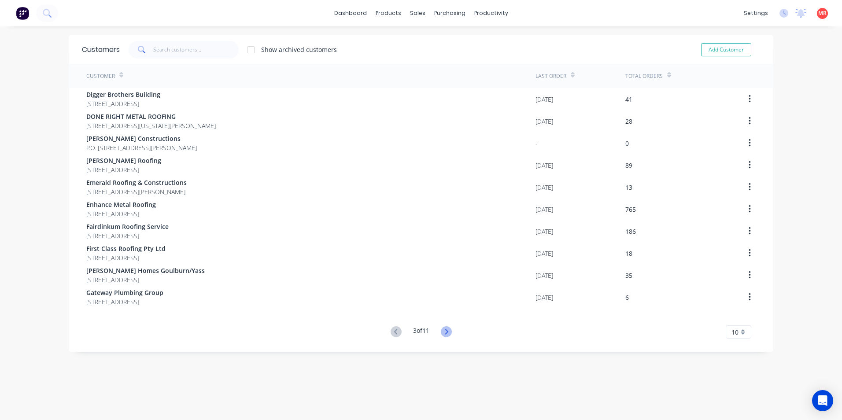
click at [441, 330] on icon at bounding box center [446, 332] width 11 height 11
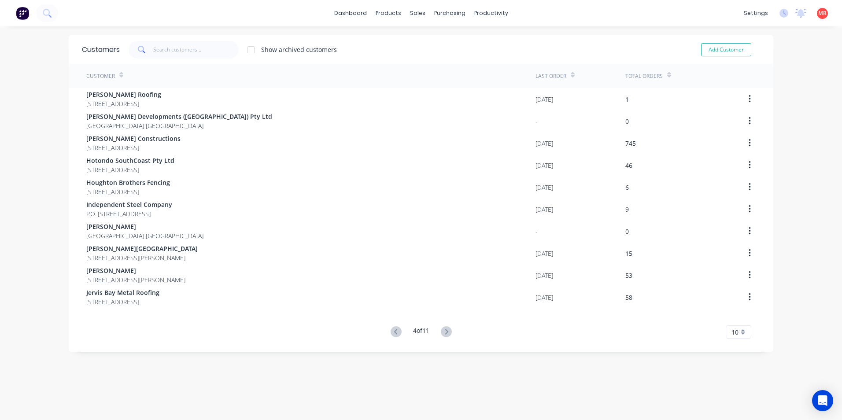
click at [441, 330] on icon at bounding box center [446, 332] width 11 height 11
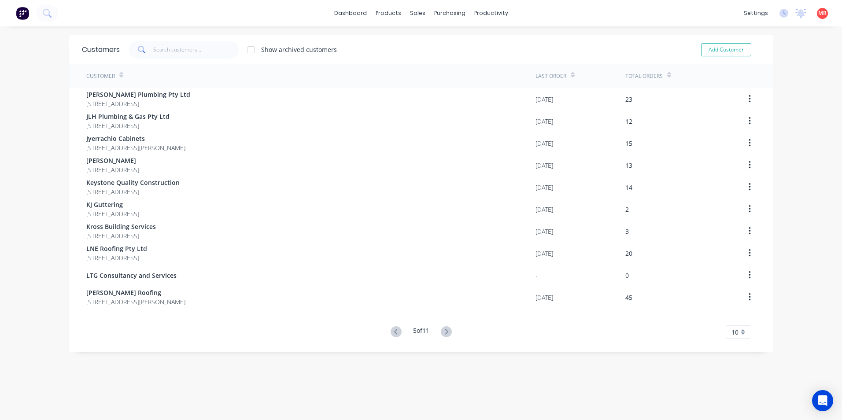
click at [441, 330] on icon at bounding box center [446, 332] width 11 height 11
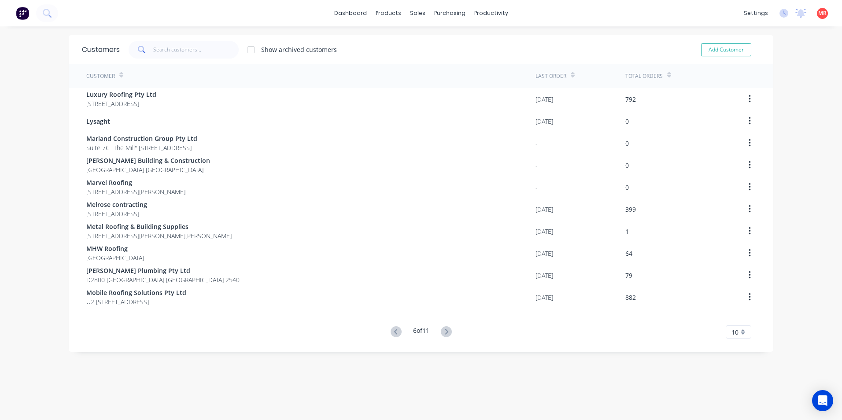
click at [441, 330] on icon at bounding box center [446, 332] width 11 height 11
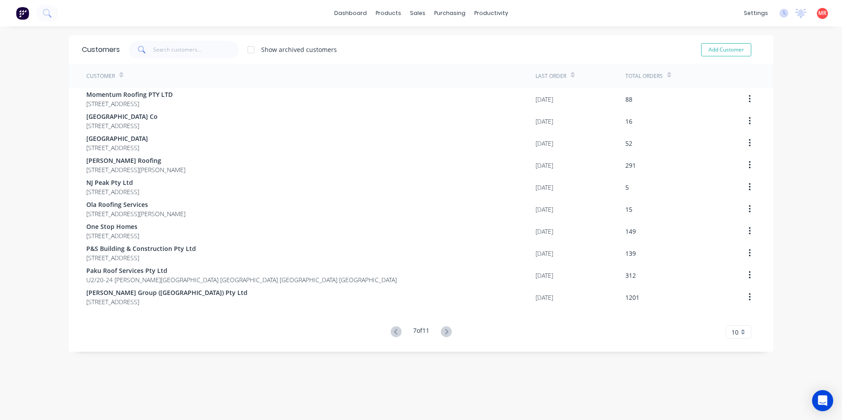
click at [391, 333] on icon at bounding box center [396, 332] width 11 height 11
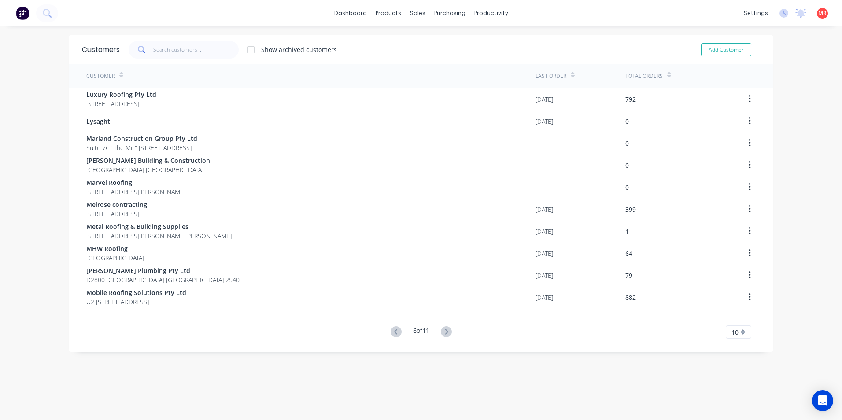
click at [391, 333] on icon at bounding box center [396, 332] width 11 height 11
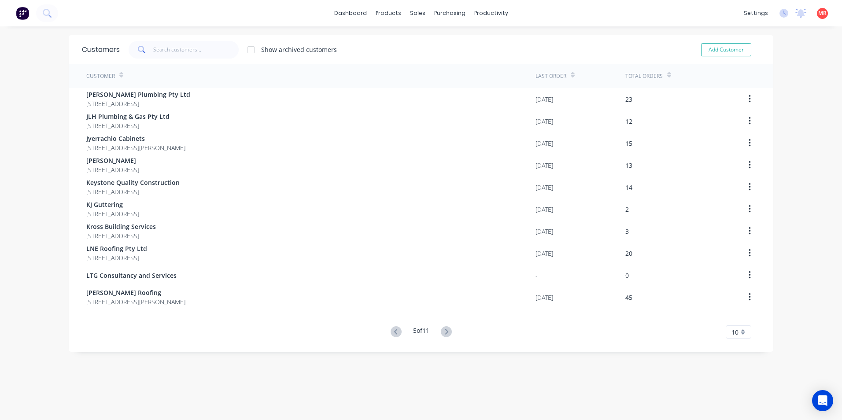
click at [449, 337] on button at bounding box center [446, 332] width 16 height 13
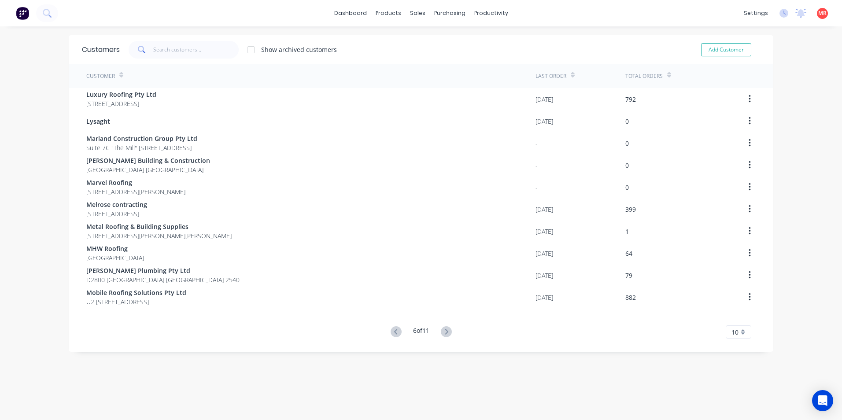
click at [449, 337] on button at bounding box center [446, 332] width 16 height 13
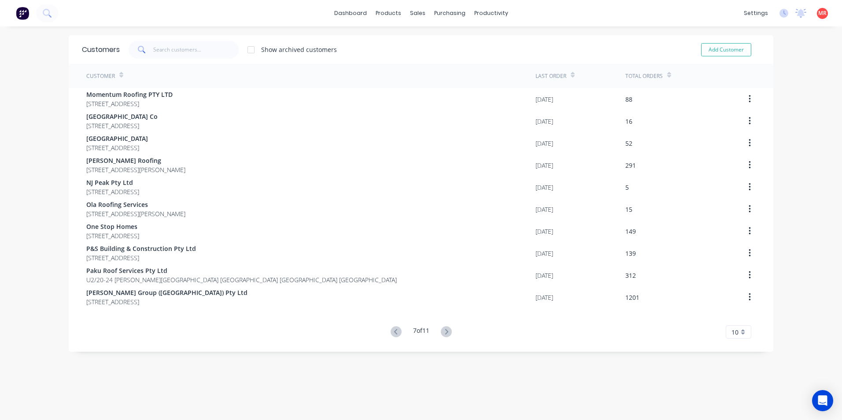
click at [449, 337] on button at bounding box center [446, 332] width 16 height 13
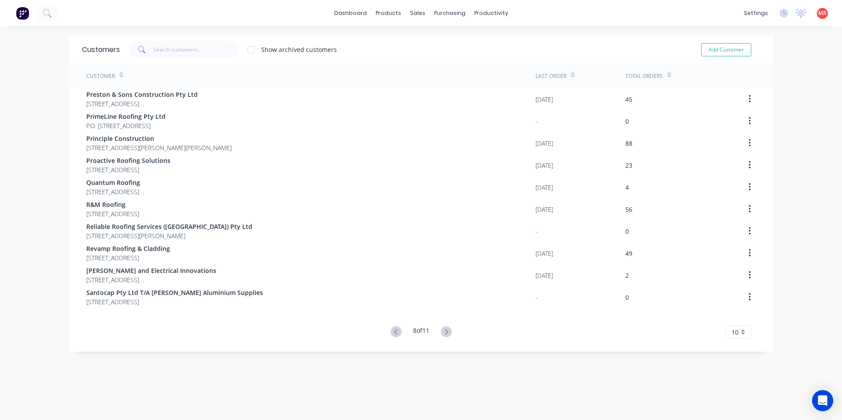
click at [449, 337] on button at bounding box center [446, 332] width 16 height 13
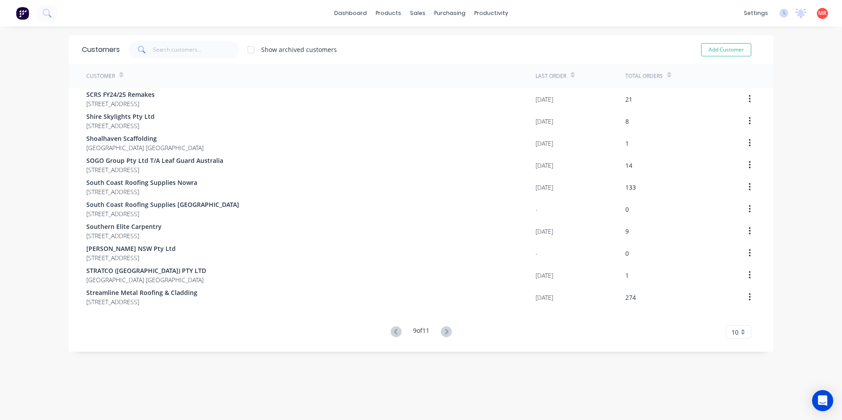
click at [449, 337] on button at bounding box center [446, 332] width 16 height 13
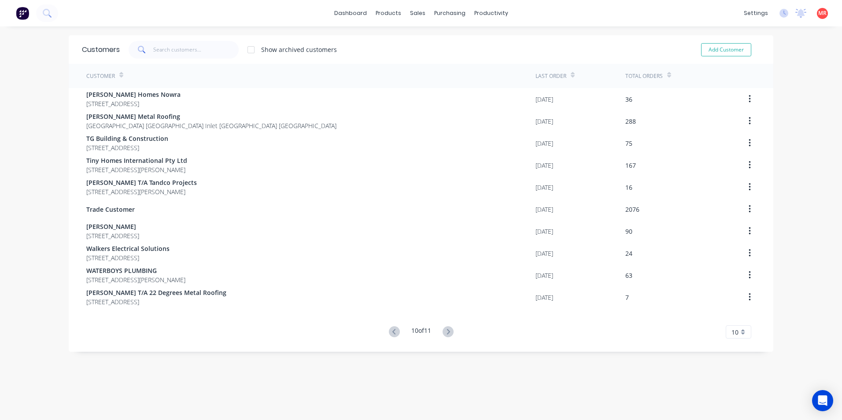
click at [449, 337] on icon at bounding box center [448, 332] width 11 height 11
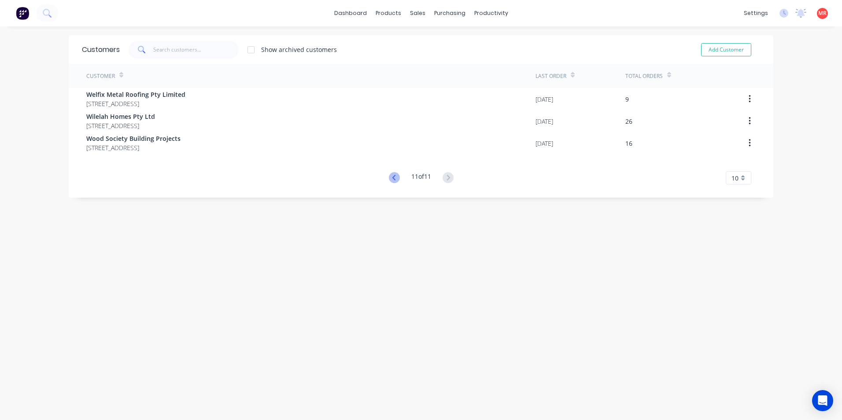
click at [389, 182] on icon at bounding box center [394, 177] width 11 height 11
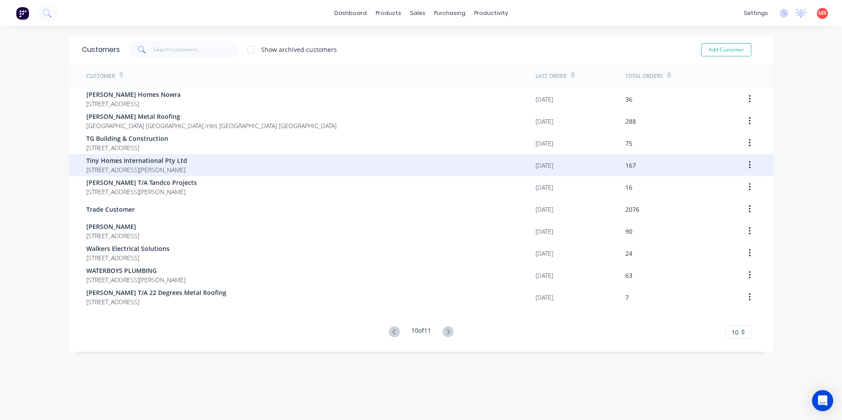
click at [184, 164] on span "Tiny Homes International Pty Ltd" at bounding box center [136, 160] width 101 height 9
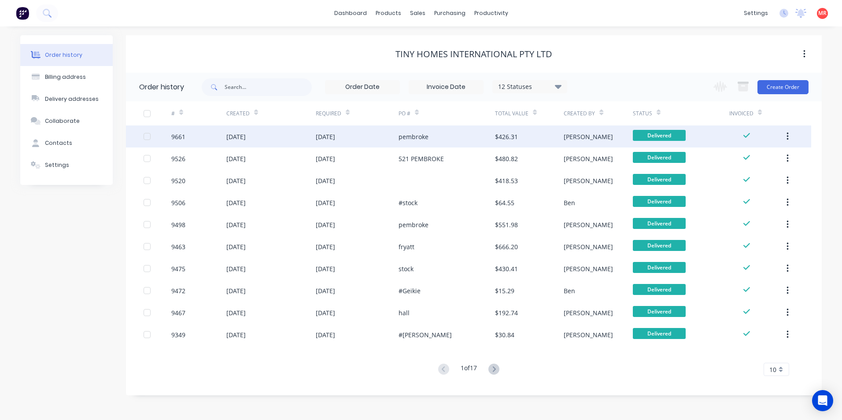
click at [335, 138] on div "11 Sep 2025" at bounding box center [325, 136] width 19 height 9
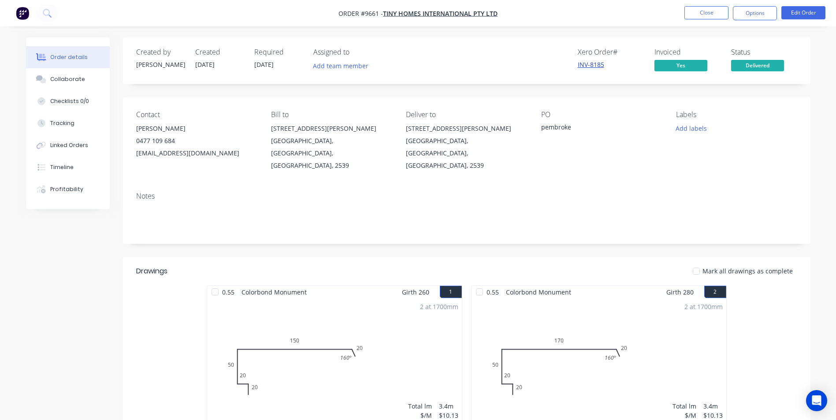
click at [583, 65] on link "INV-8185" at bounding box center [591, 64] width 26 height 8
click at [25, 13] on img "button" at bounding box center [22, 13] width 13 height 13
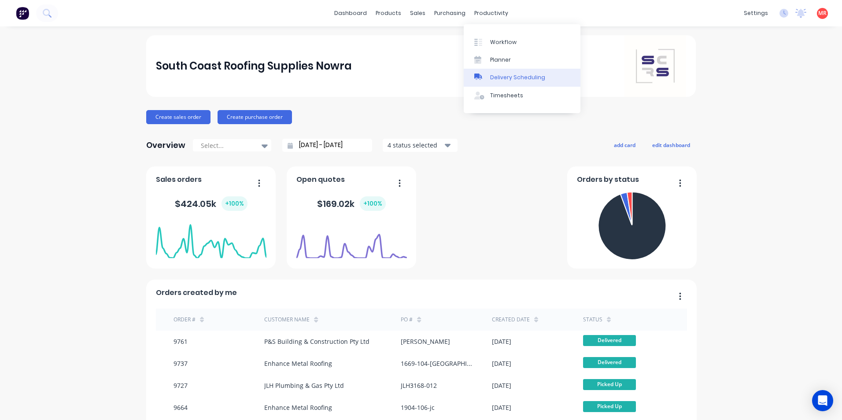
click at [504, 80] on div "Delivery Scheduling" at bounding box center [517, 78] width 55 height 8
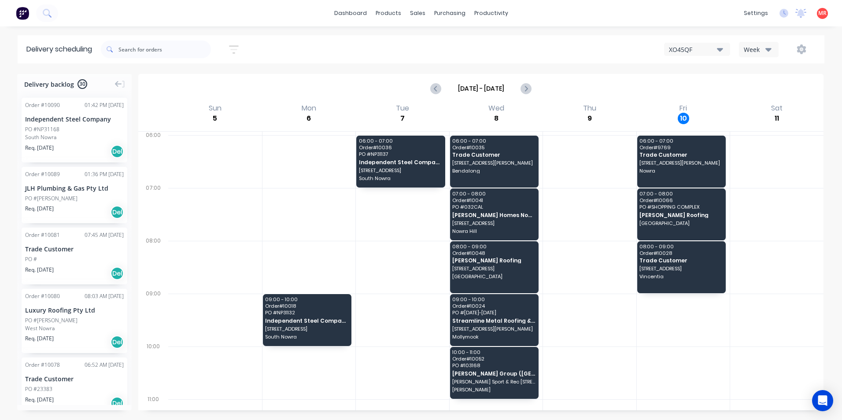
click at [238, 46] on icon "button" at bounding box center [234, 49] width 10 height 8
click at [220, 41] on button "button" at bounding box center [234, 49] width 28 height 17
click at [419, 15] on div "sales" at bounding box center [418, 13] width 24 height 13
click at [429, 38] on div at bounding box center [422, 42] width 13 height 8
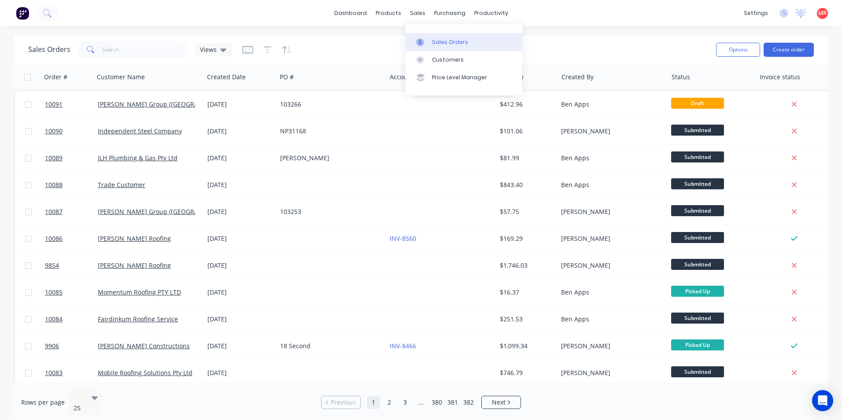
click at [425, 34] on link "Sales Orders" at bounding box center [464, 42] width 117 height 18
click at [455, 44] on div "Sales Orders" at bounding box center [450, 42] width 36 height 8
click at [488, 43] on link "Sales Orders" at bounding box center [464, 42] width 117 height 18
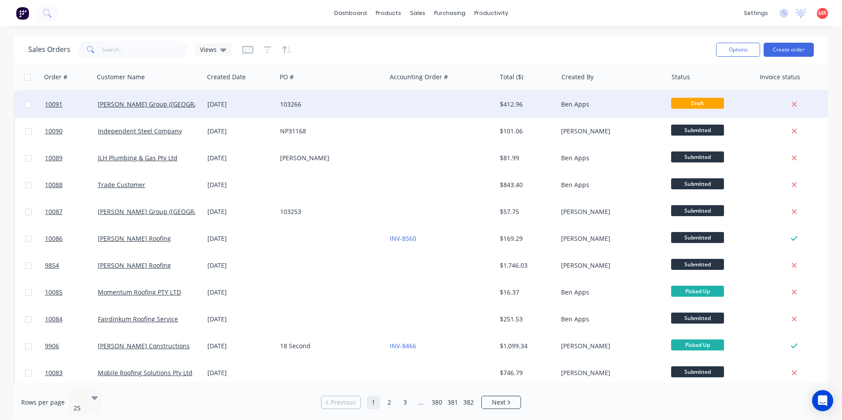
click at [319, 107] on div "103266" at bounding box center [329, 104] width 98 height 9
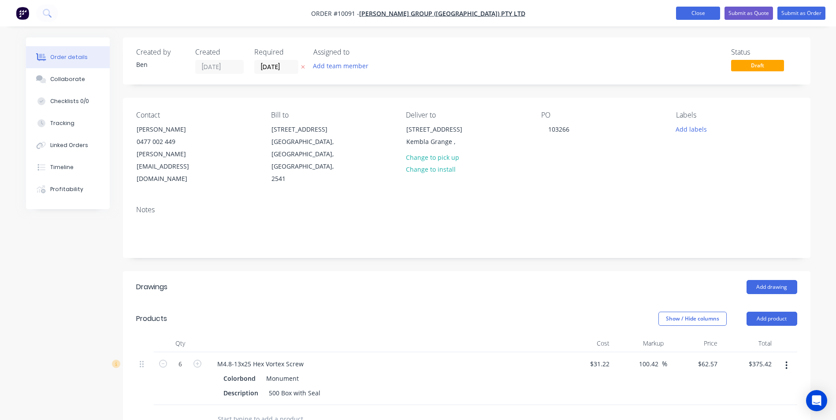
click at [711, 12] on button "Close" at bounding box center [698, 13] width 44 height 13
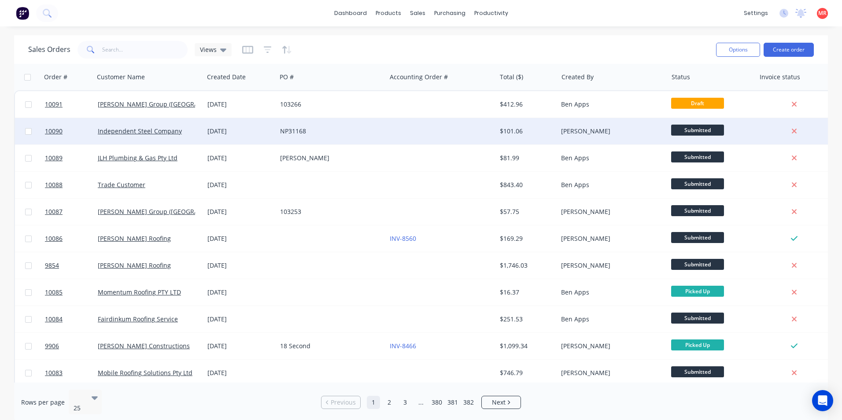
click at [380, 136] on div "NP31168" at bounding box center [332, 131] width 110 height 26
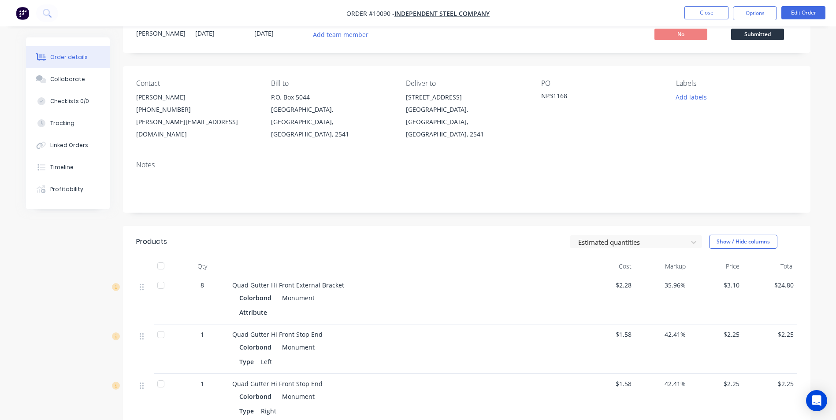
scroll to position [44, 0]
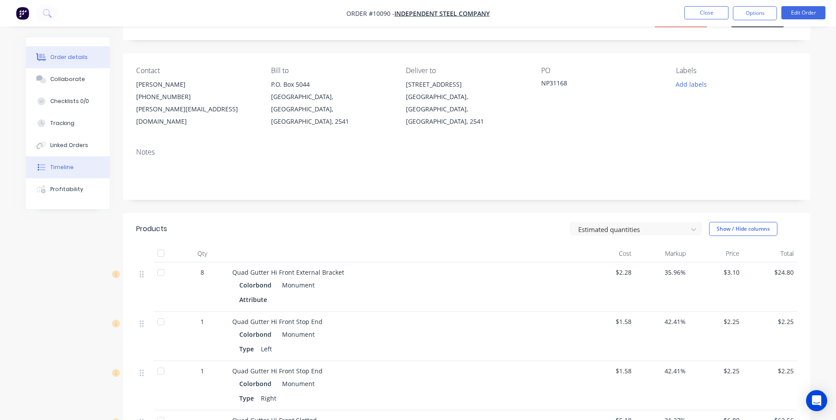
click at [82, 167] on button "Timeline" at bounding box center [68, 167] width 84 height 22
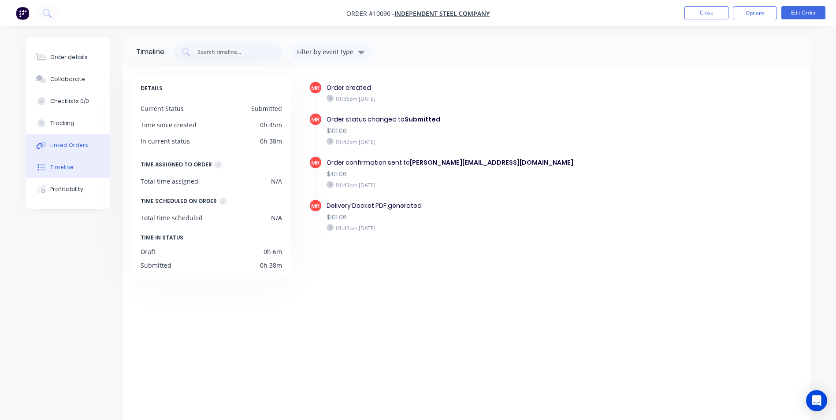
click at [82, 151] on button "Linked Orders" at bounding box center [68, 145] width 84 height 22
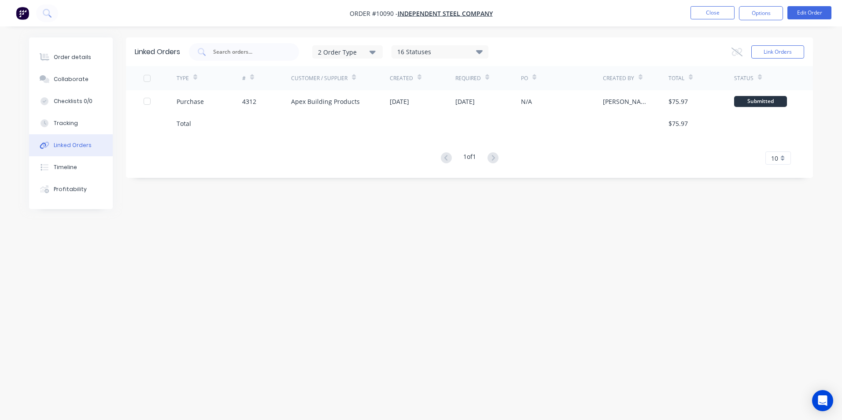
click at [20, 15] on img "button" at bounding box center [22, 13] width 13 height 13
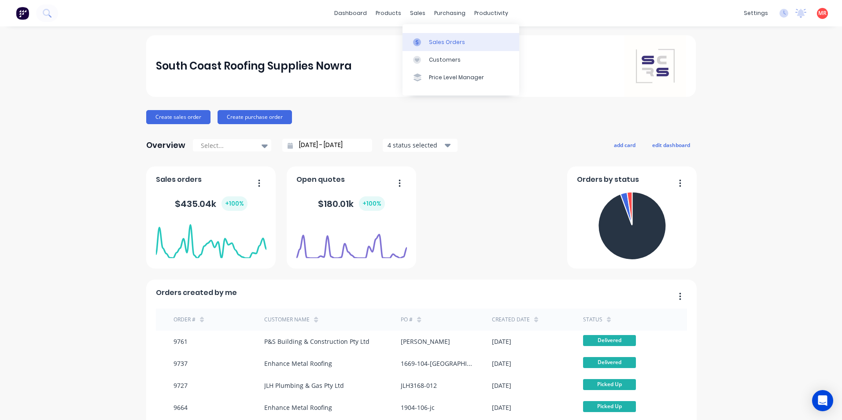
click at [420, 38] on icon at bounding box center [417, 42] width 8 height 8
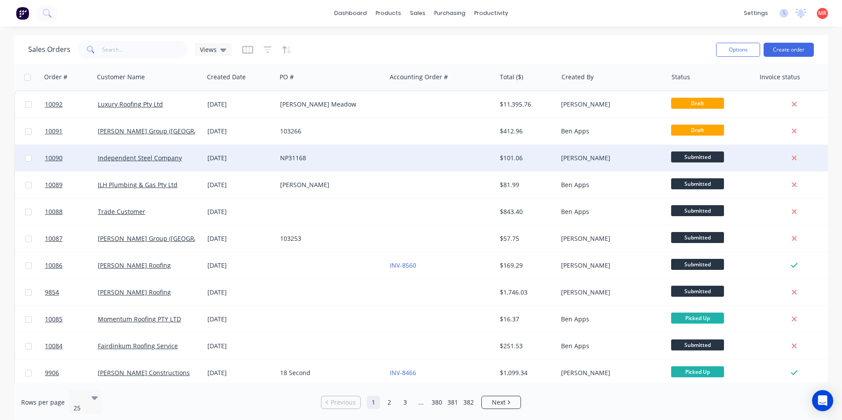
click at [336, 163] on div "NP31168" at bounding box center [332, 158] width 110 height 26
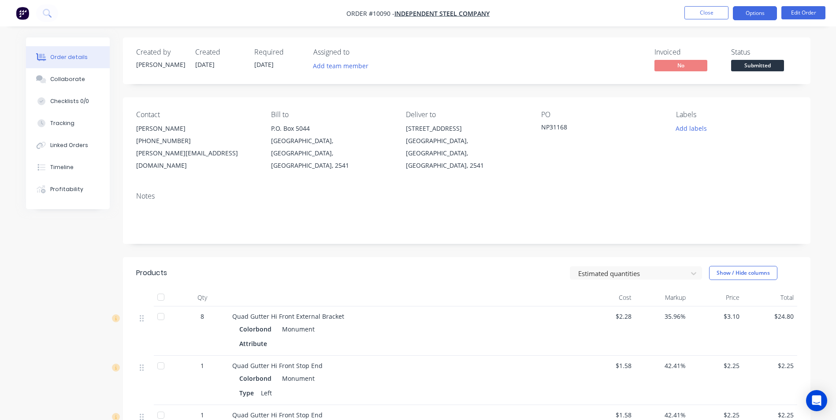
click at [768, 16] on button "Options" at bounding box center [755, 13] width 44 height 14
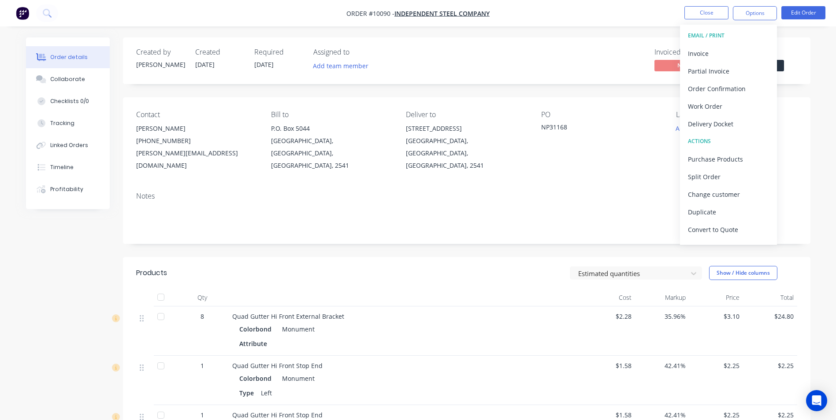
click at [27, 15] on img "button" at bounding box center [22, 13] width 13 height 13
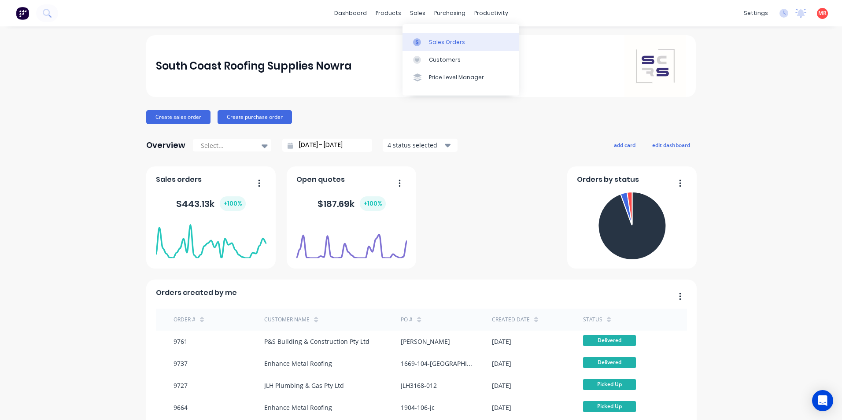
click at [433, 42] on div "Sales Orders" at bounding box center [447, 42] width 36 height 8
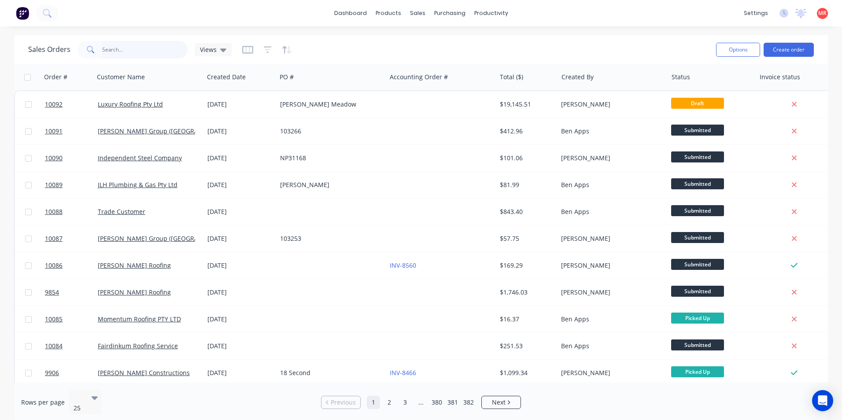
click at [131, 45] on input "text" at bounding box center [145, 50] width 86 height 18
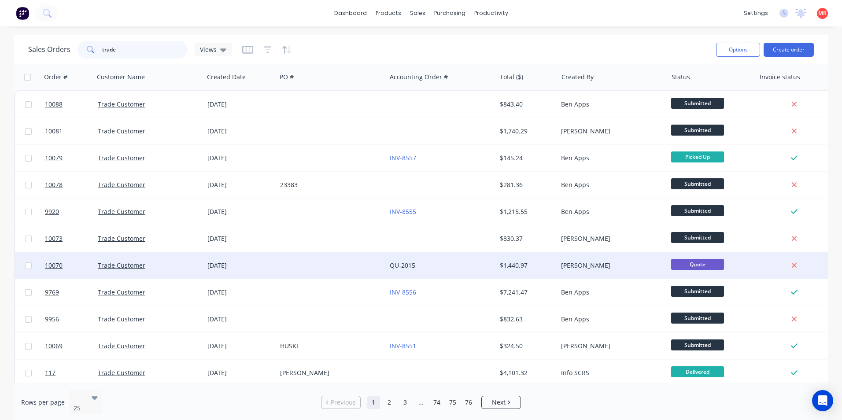
type input "trade"
click at [331, 265] on div at bounding box center [332, 265] width 110 height 26
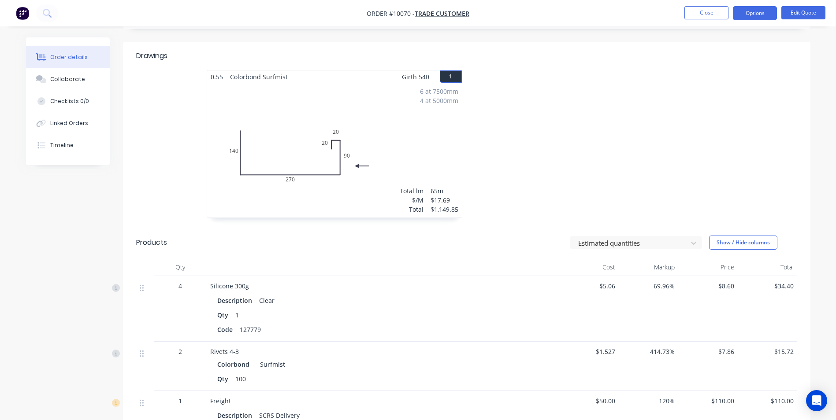
scroll to position [191, 0]
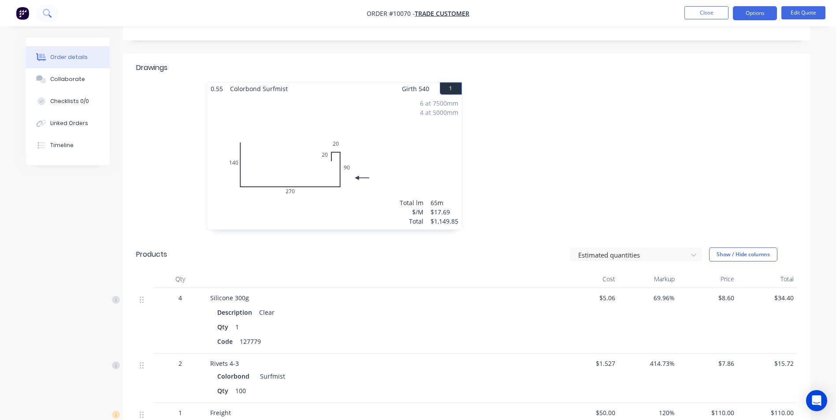
click at [51, 15] on icon at bounding box center [47, 13] width 8 height 8
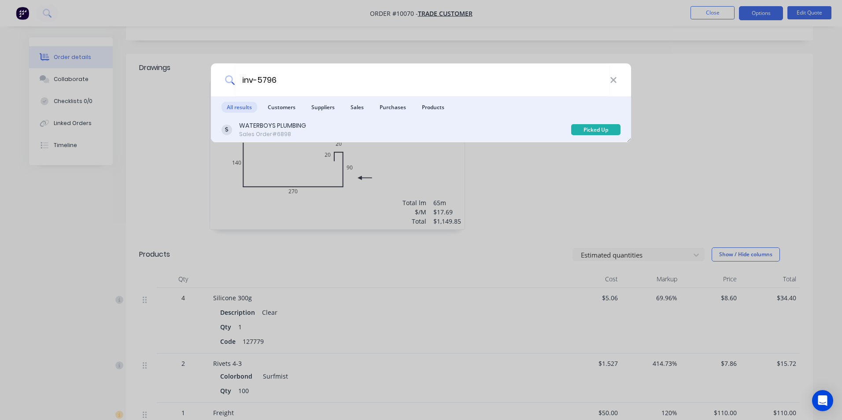
type input "inv-5796"
click at [388, 133] on div "WATERBOYS PLUMBING Sales Order #6898" at bounding box center [397, 129] width 350 height 17
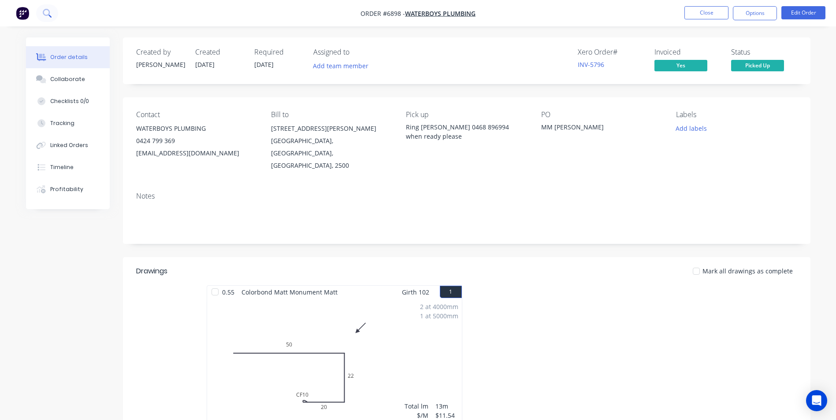
click at [45, 16] on icon at bounding box center [47, 13] width 8 height 8
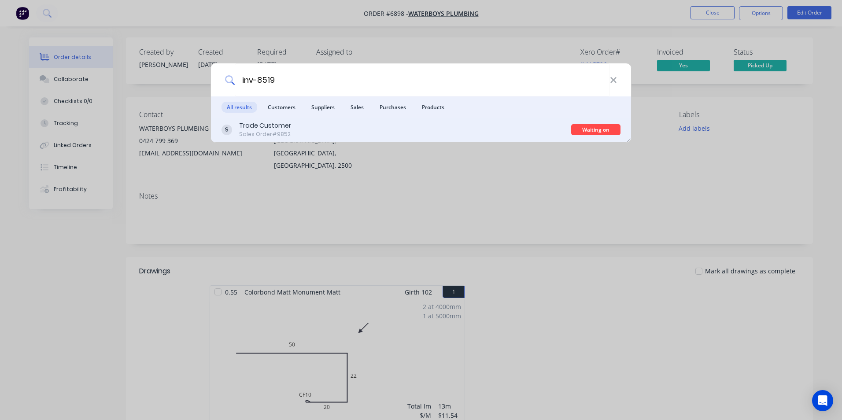
type input "inv-8519"
click at [395, 127] on div "Trade Customer Sales Order #9852" at bounding box center [397, 129] width 350 height 17
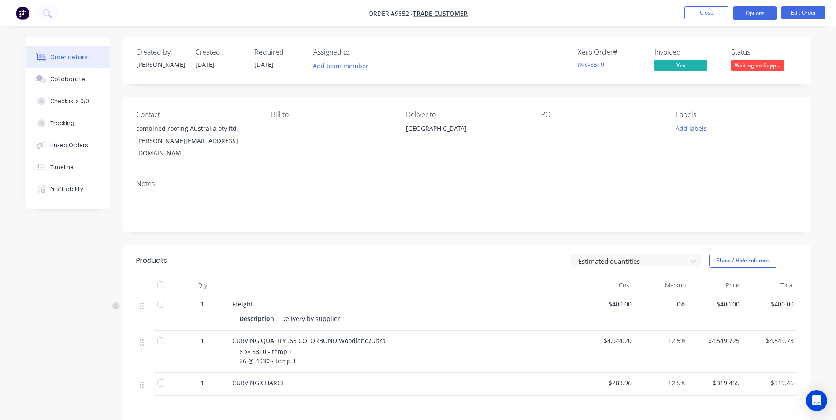
click at [756, 18] on button "Options" at bounding box center [755, 13] width 44 height 14
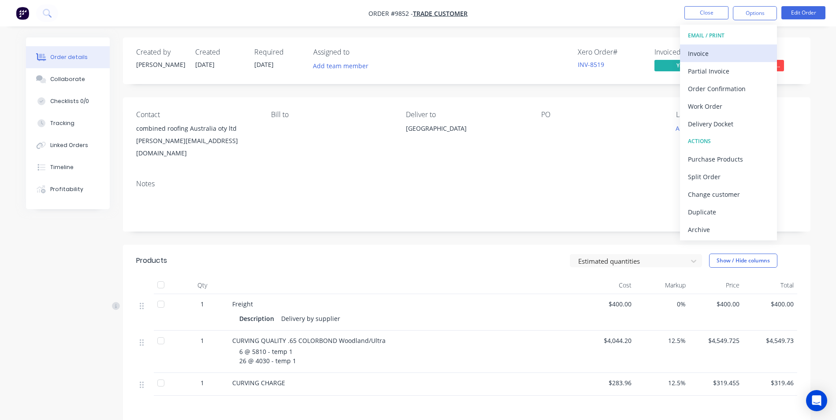
click at [718, 54] on div "Invoice" at bounding box center [728, 53] width 81 height 13
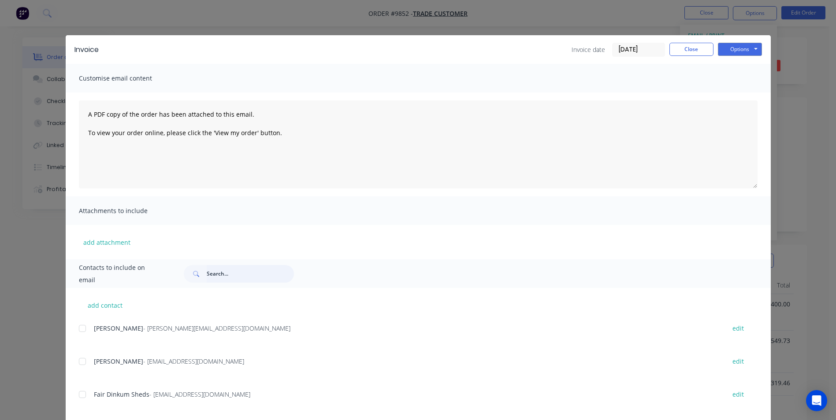
click at [232, 275] on input "text" at bounding box center [250, 274] width 87 height 18
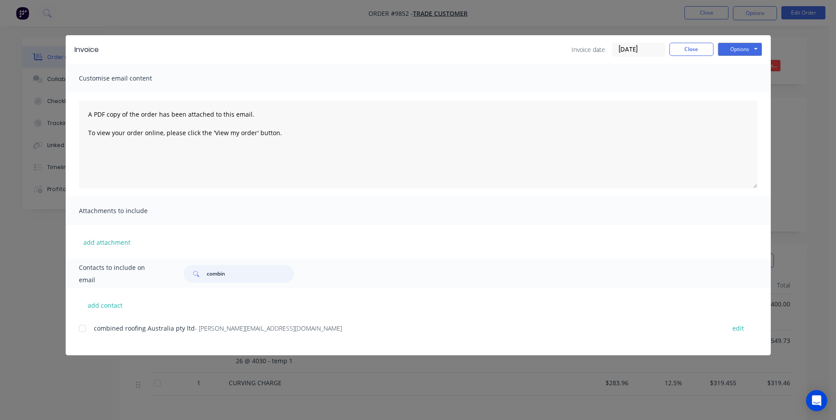
click at [84, 328] on div at bounding box center [83, 329] width 18 height 18
type input "combin"
click at [727, 50] on button "Options" at bounding box center [740, 49] width 44 height 13
click at [734, 93] on button "Email" at bounding box center [746, 94] width 56 height 15
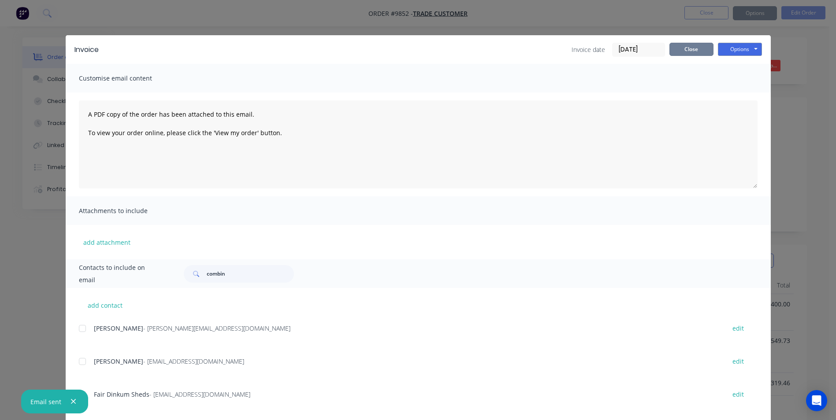
click at [696, 48] on button "Close" at bounding box center [691, 49] width 44 height 13
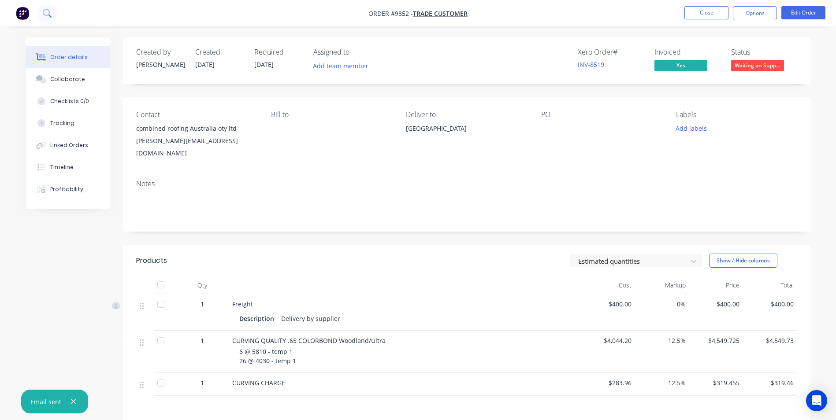
click at [53, 12] on button at bounding box center [47, 13] width 22 height 18
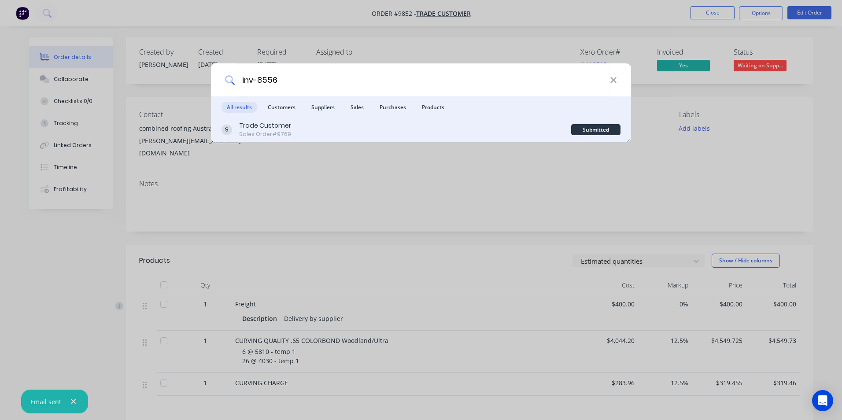
type input "inv-8556"
click at [349, 134] on div "Trade Customer Sales Order #9769" at bounding box center [397, 129] width 350 height 17
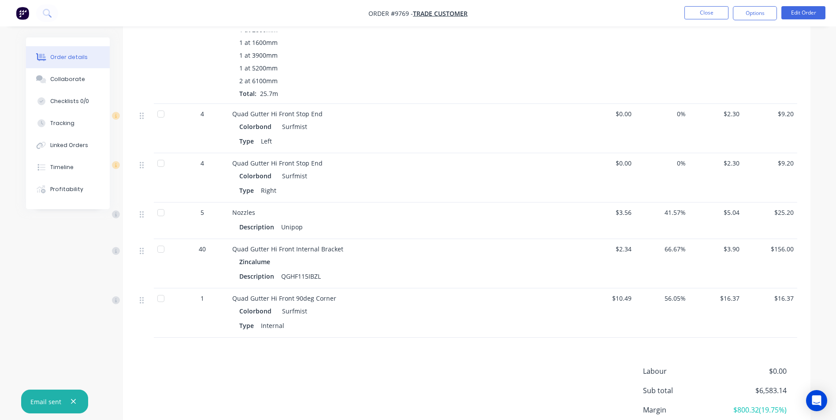
scroll to position [1376, 0]
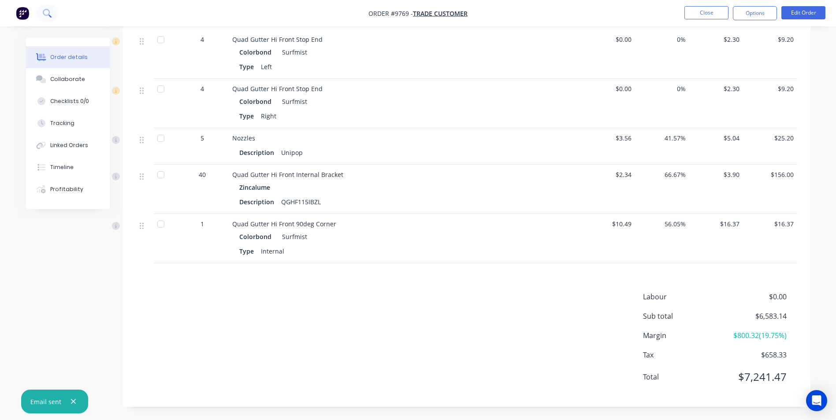
click at [48, 15] on icon at bounding box center [46, 12] width 7 height 7
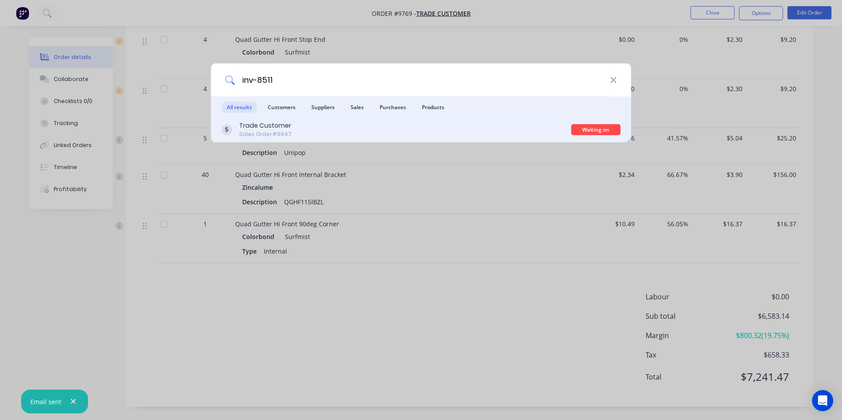
type input "inv-8511"
click at [370, 123] on div "Trade Customer Sales Order #9947" at bounding box center [397, 129] width 350 height 17
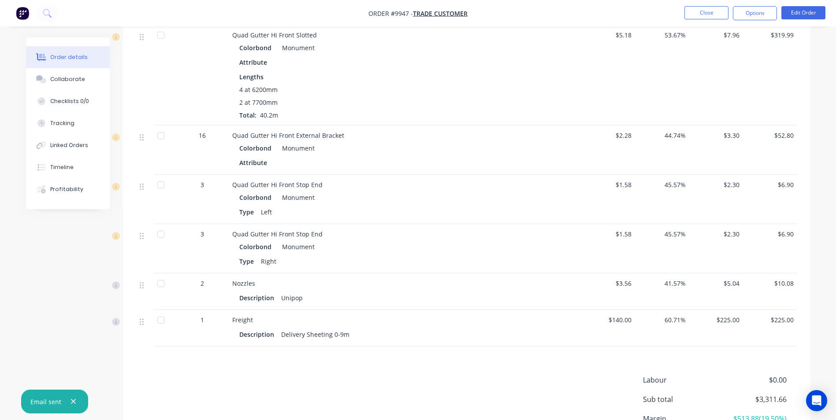
scroll to position [449, 0]
